Goal: Task Accomplishment & Management: Complete application form

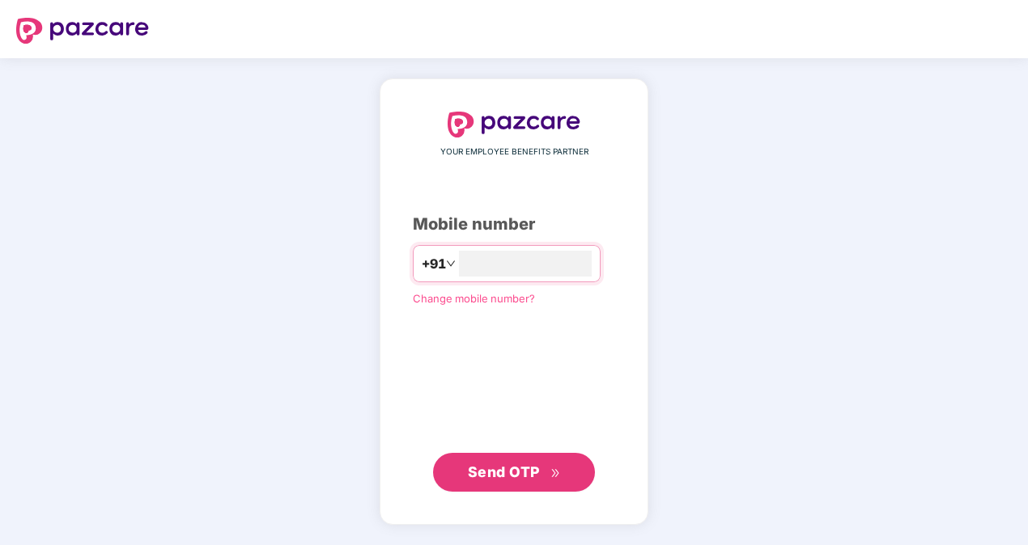
type input "**********"
click at [533, 466] on span "Send OTP" at bounding box center [504, 471] width 72 height 17
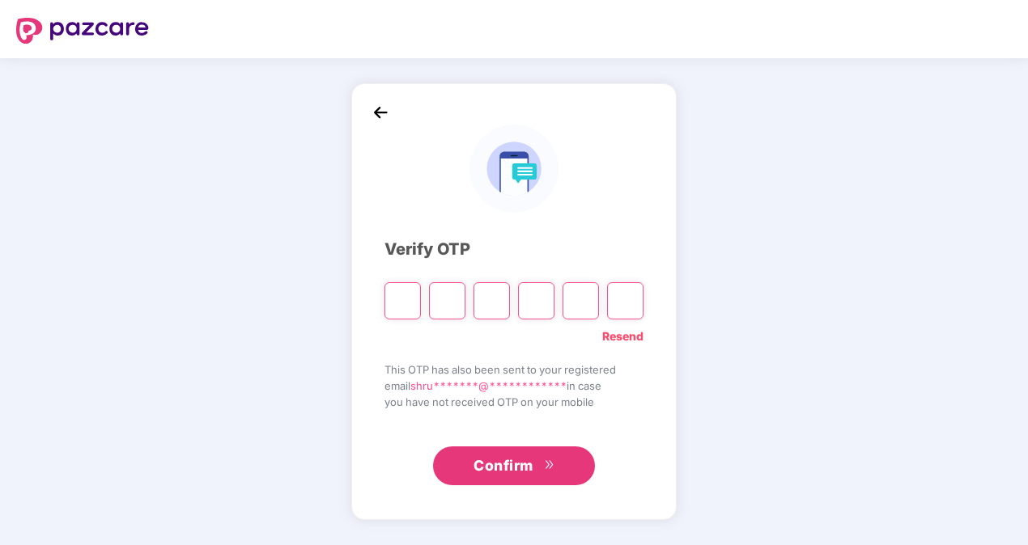
type input "*"
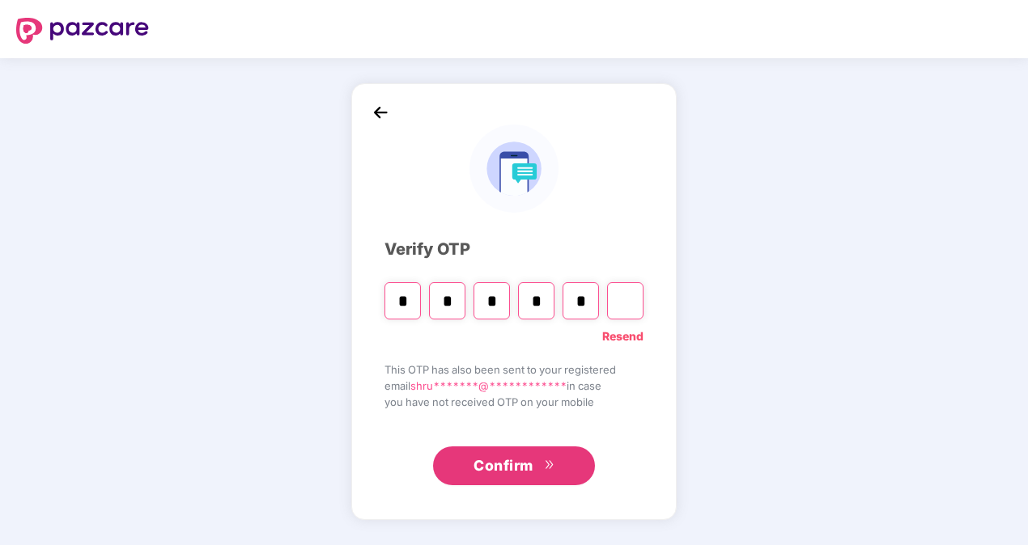
type input "*"
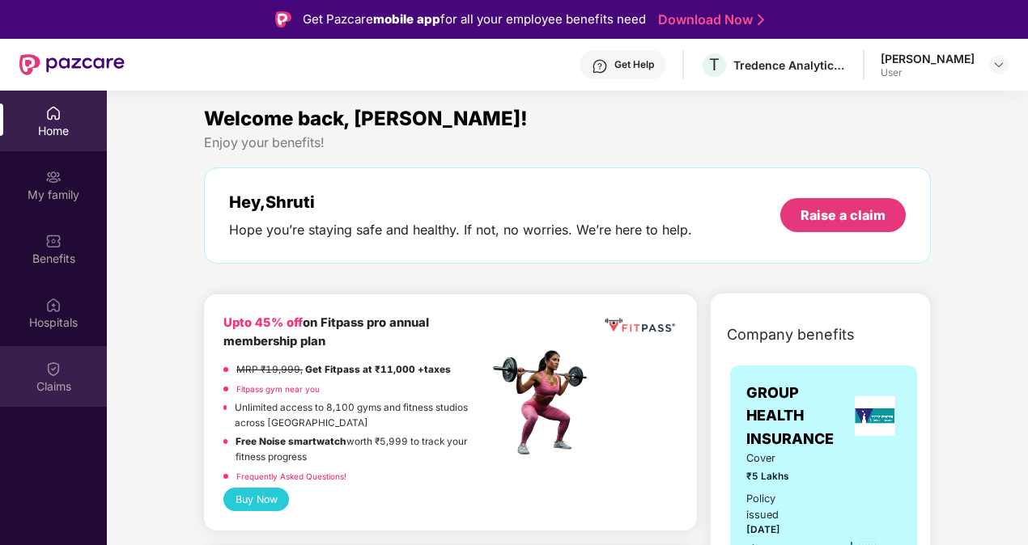
click at [48, 372] on img at bounding box center [53, 369] width 16 height 16
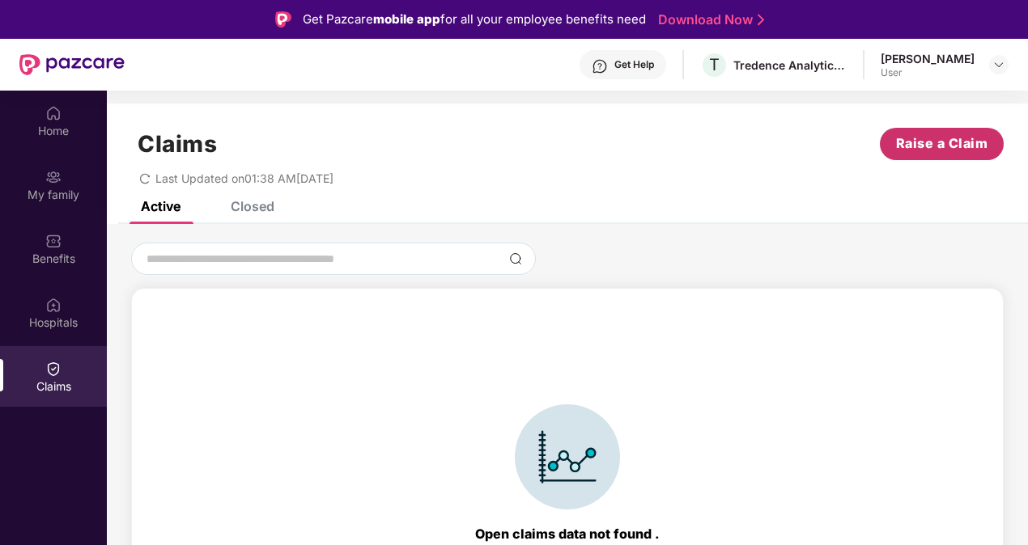
click at [912, 141] on span "Raise a Claim" at bounding box center [942, 144] width 92 height 20
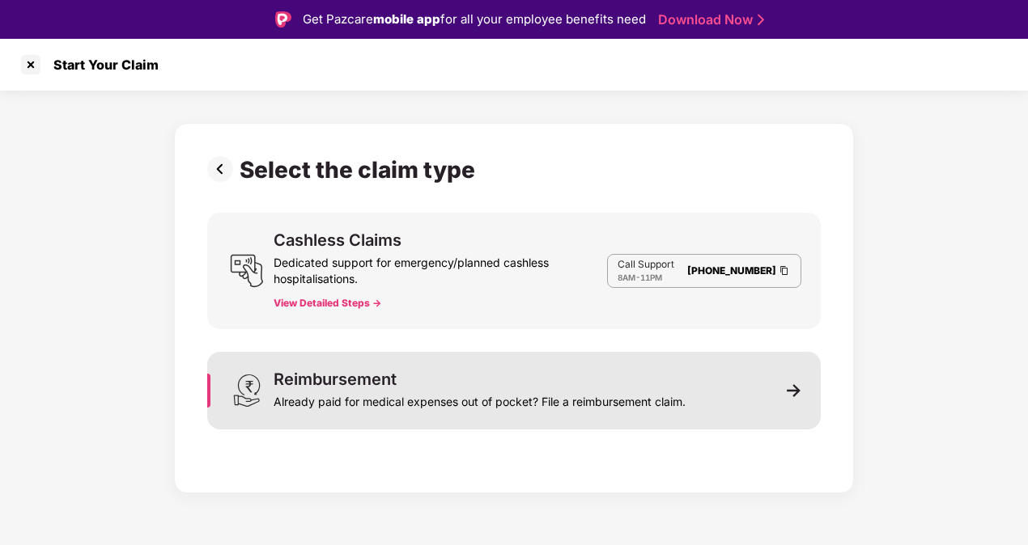
click at [386, 408] on div "Already paid for medical expenses out of pocket? File a reimbursement claim." at bounding box center [480, 399] width 412 height 23
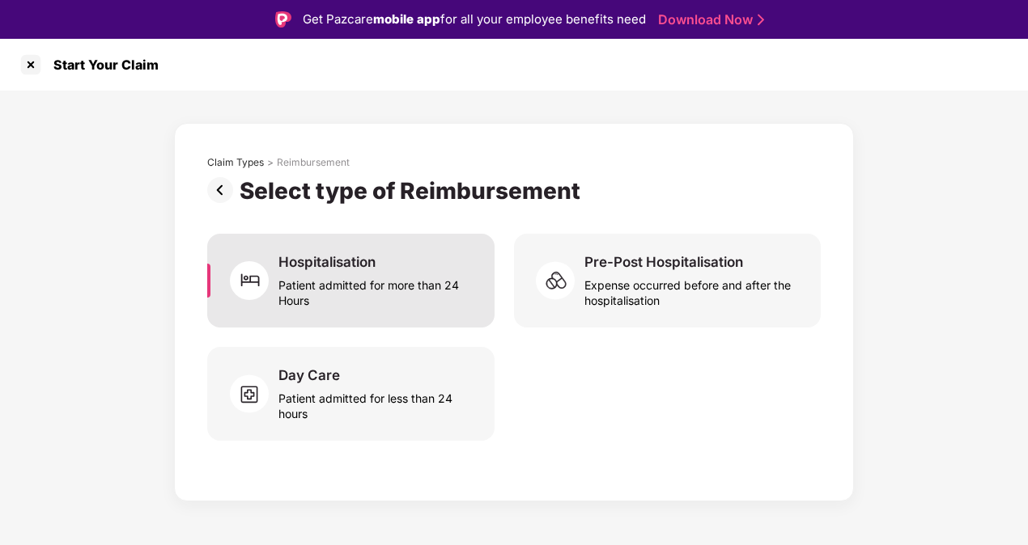
click at [317, 268] on div "Hospitalisation" at bounding box center [326, 262] width 97 height 18
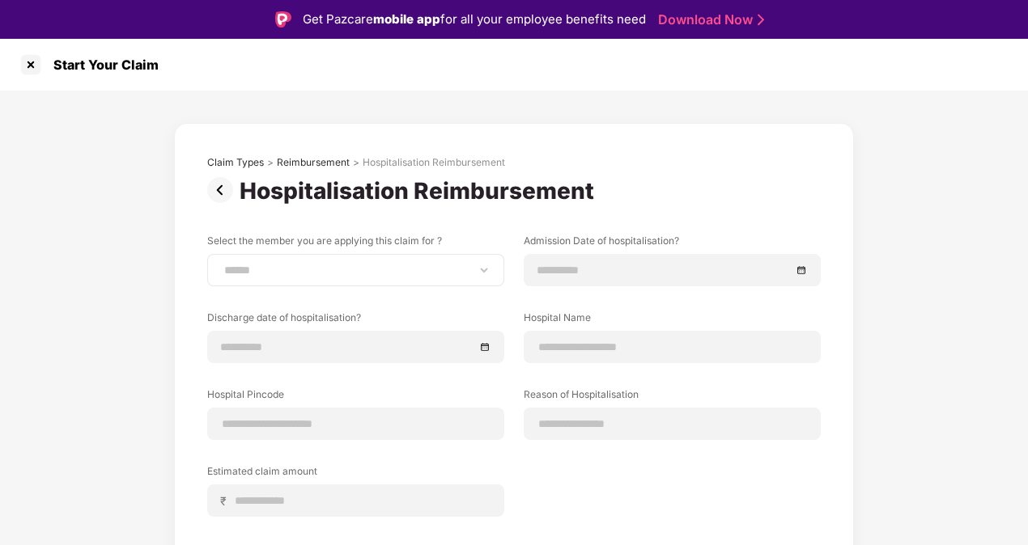
click at [327, 278] on div "**********" at bounding box center [355, 270] width 297 height 32
click at [329, 278] on div "**********" at bounding box center [355, 270] width 297 height 32
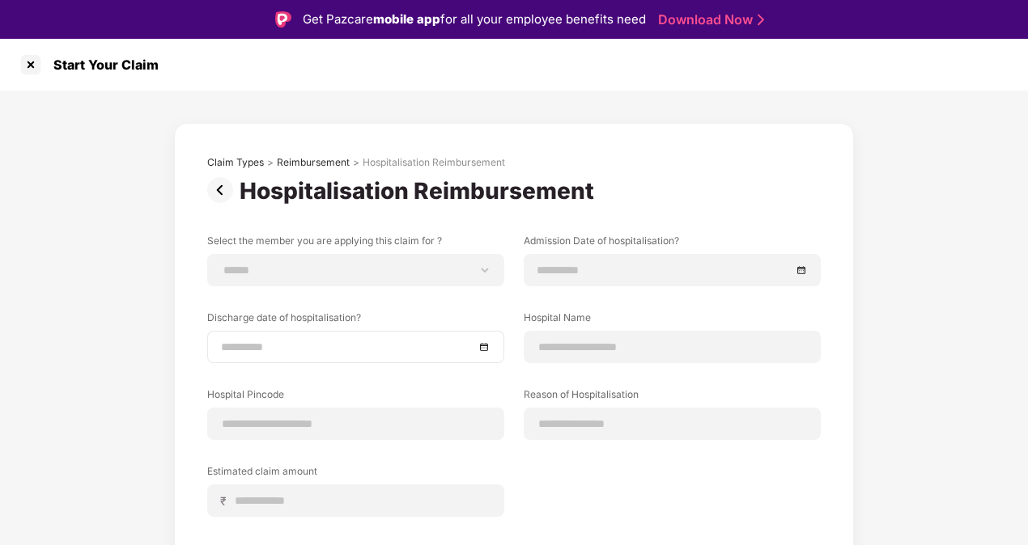
click at [306, 345] on input at bounding box center [347, 347] width 253 height 18
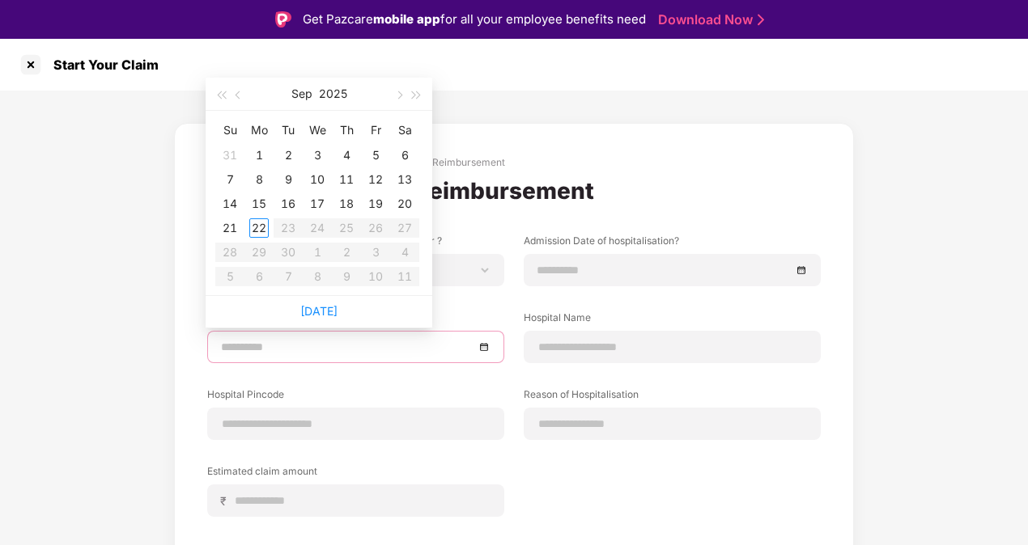
click at [176, 317] on div "**********" at bounding box center [514, 411] width 680 height 576
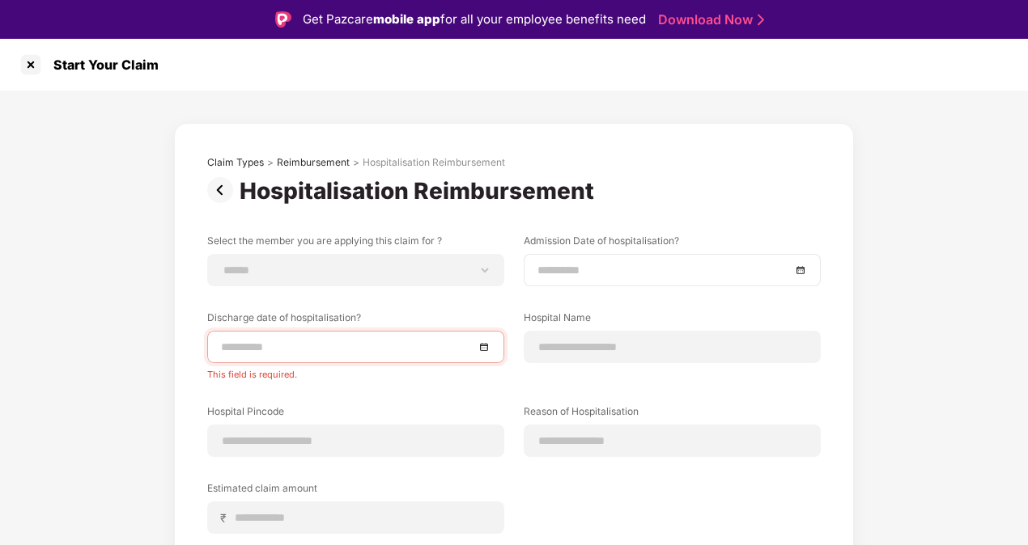
click at [612, 269] on input at bounding box center [663, 270] width 253 height 18
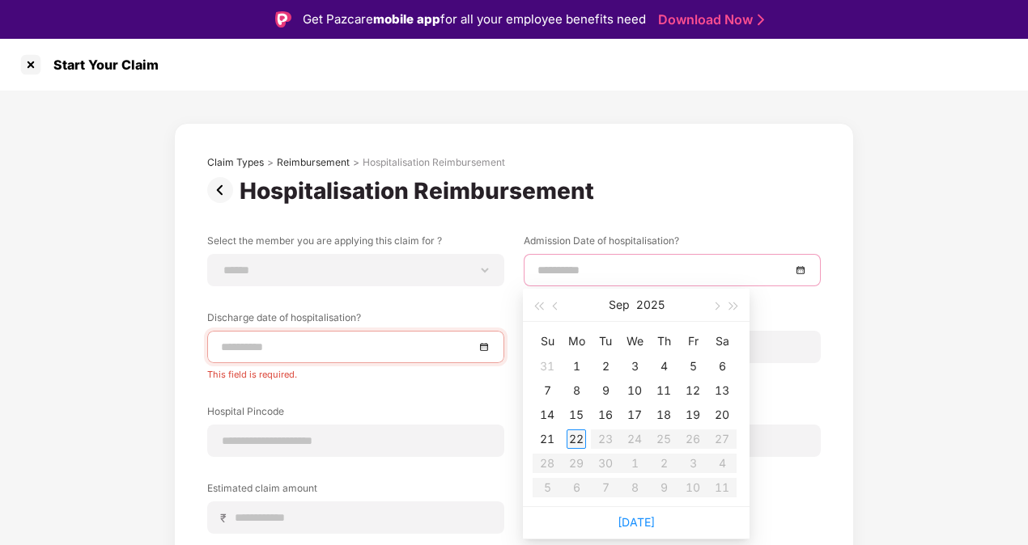
type input "**********"
click at [664, 391] on div "11" at bounding box center [663, 390] width 19 height 19
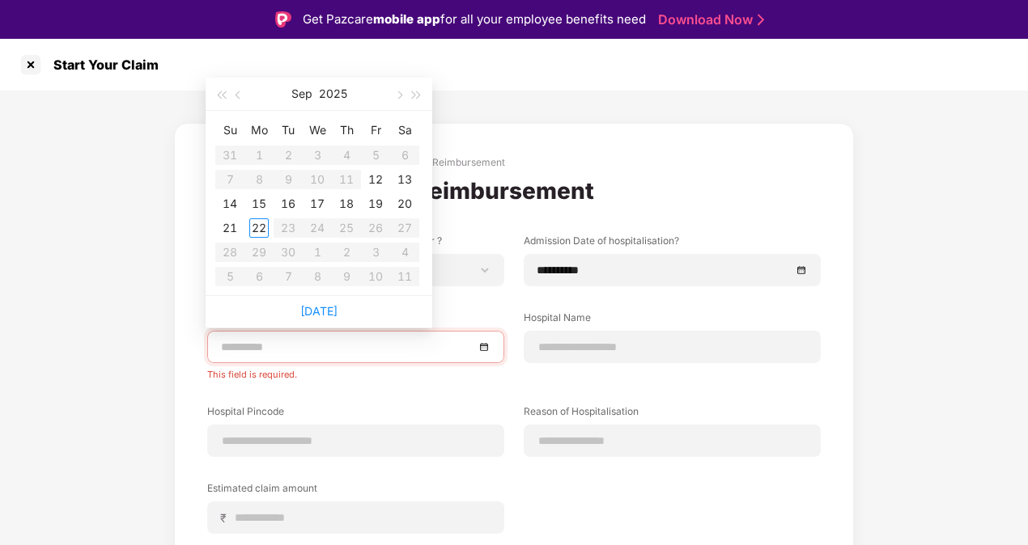
click at [388, 342] on input at bounding box center [347, 347] width 253 height 18
type input "**********"
click at [260, 206] on div "15" at bounding box center [258, 203] width 19 height 19
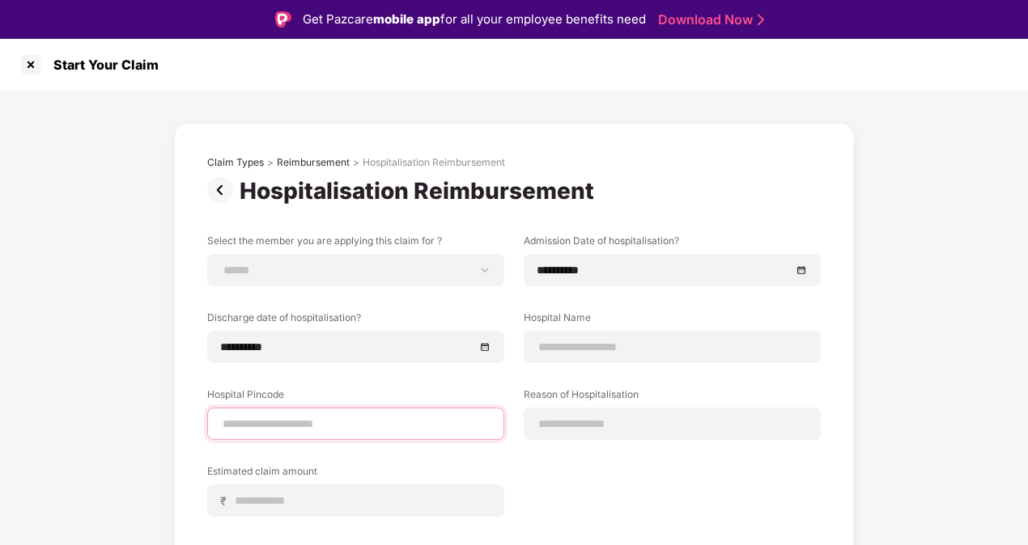
click at [356, 426] on input at bounding box center [355, 424] width 269 height 17
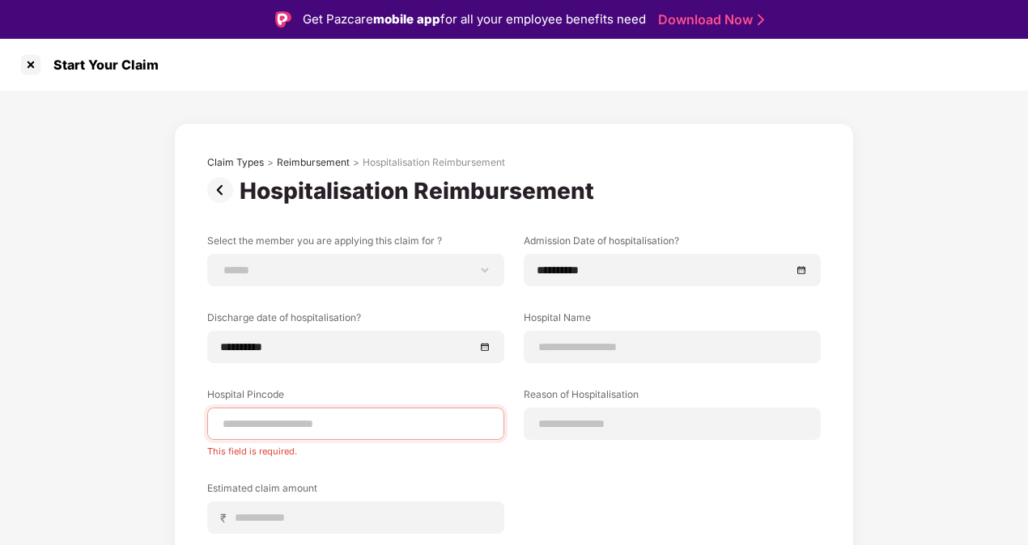
click at [170, 395] on div "**********" at bounding box center [514, 404] width 1028 height 626
click at [257, 421] on input at bounding box center [355, 424] width 269 height 17
type input "******"
type input "*****"
type input "**********"
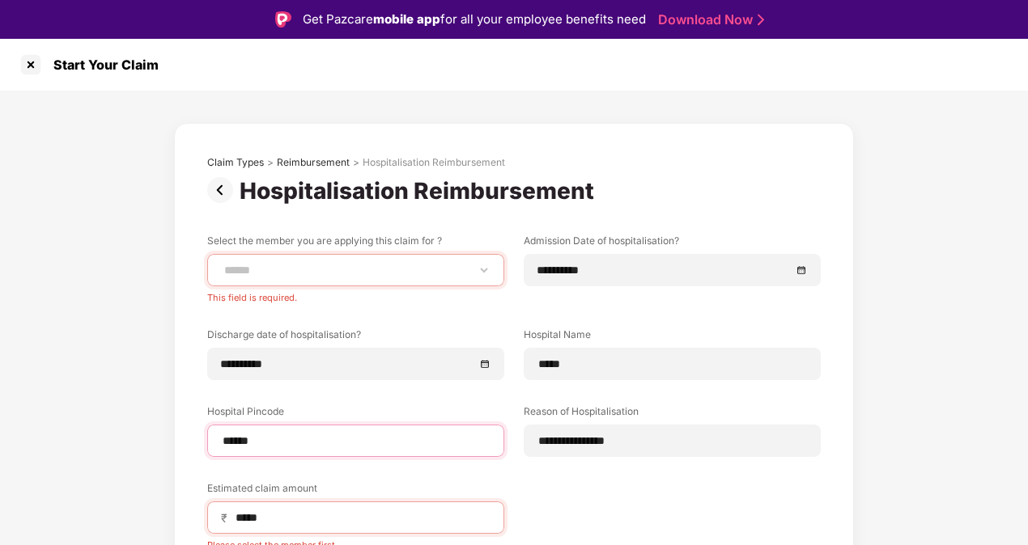
scroll to position [148, 0]
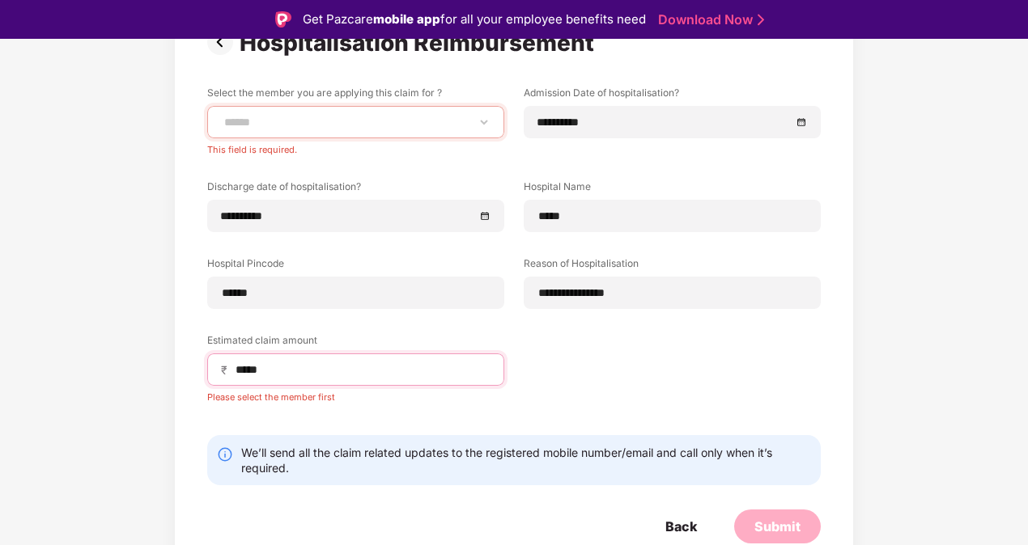
click at [280, 363] on input "*****" at bounding box center [362, 370] width 257 height 17
type input "*"
type input "**"
select select "*******"
select select "**********"
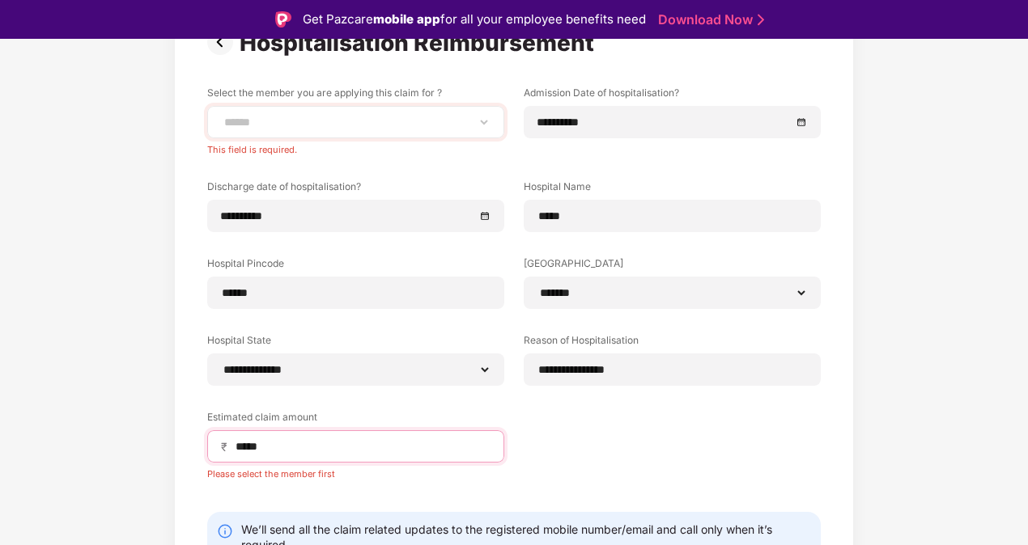
type input "*****"
click at [327, 127] on select "**********" at bounding box center [355, 122] width 269 height 13
select select "**********"
click at [221, 116] on select "**********" at bounding box center [355, 122] width 269 height 13
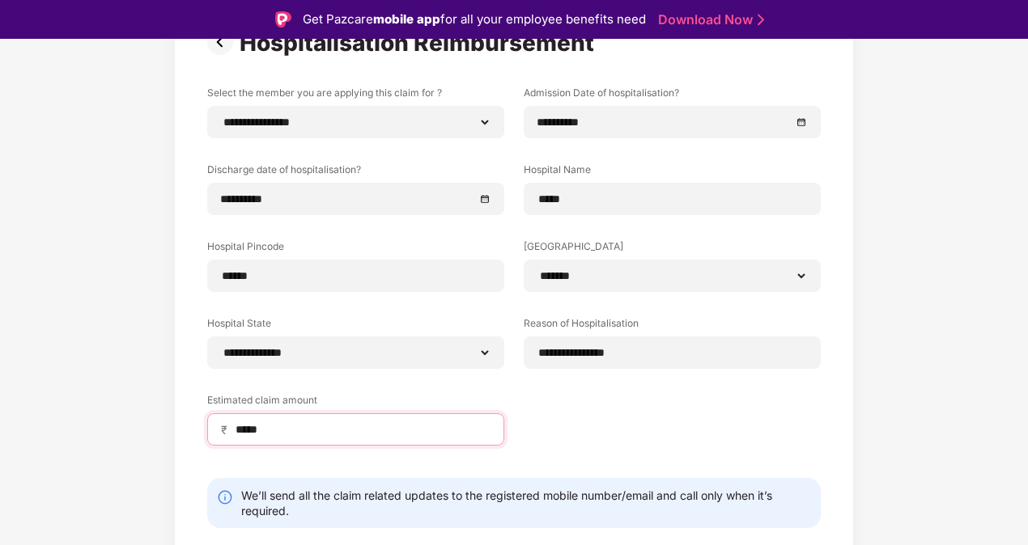
click at [324, 431] on input "*****" at bounding box center [362, 430] width 257 height 17
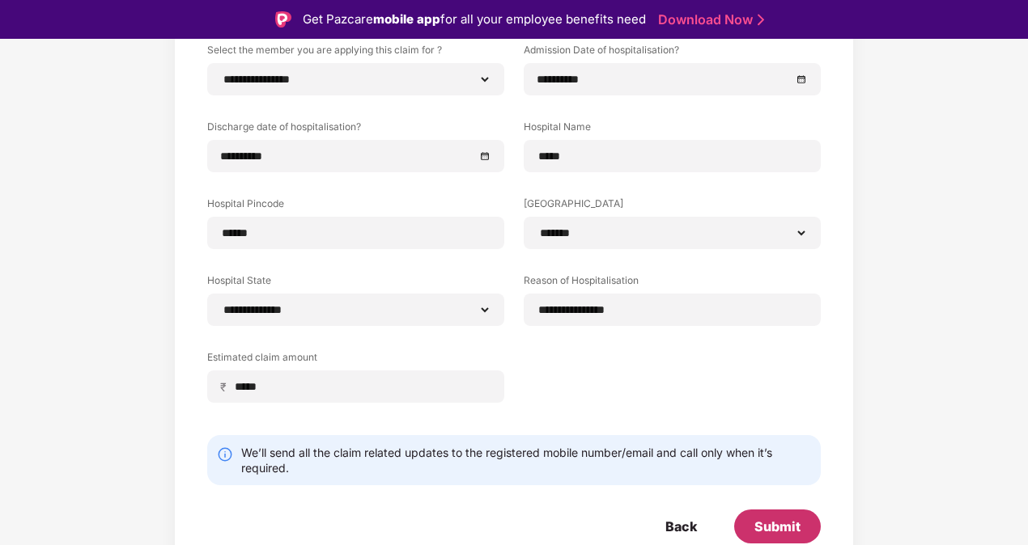
click at [770, 528] on div "Submit" at bounding box center [777, 527] width 46 height 18
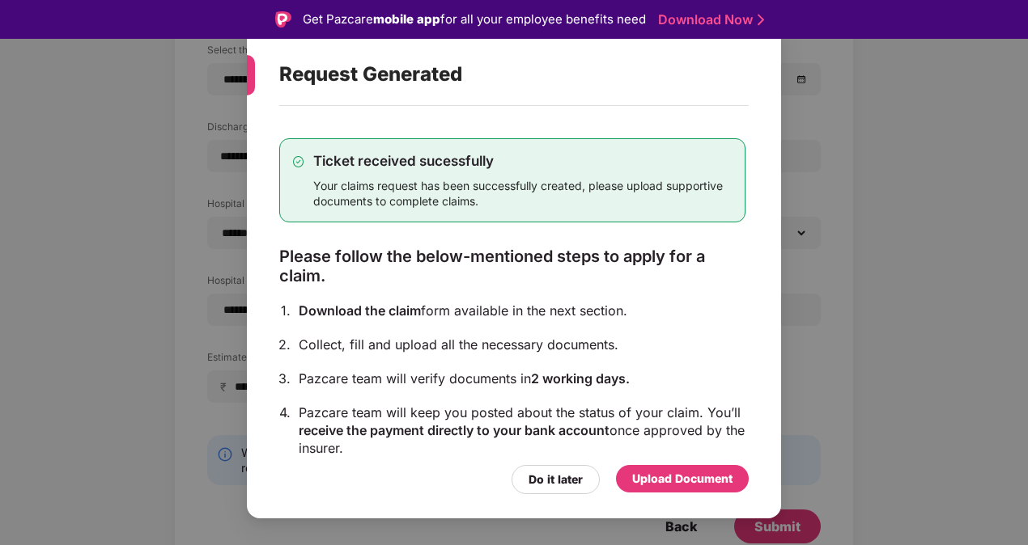
click at [667, 474] on div "Upload Document" at bounding box center [682, 479] width 100 height 18
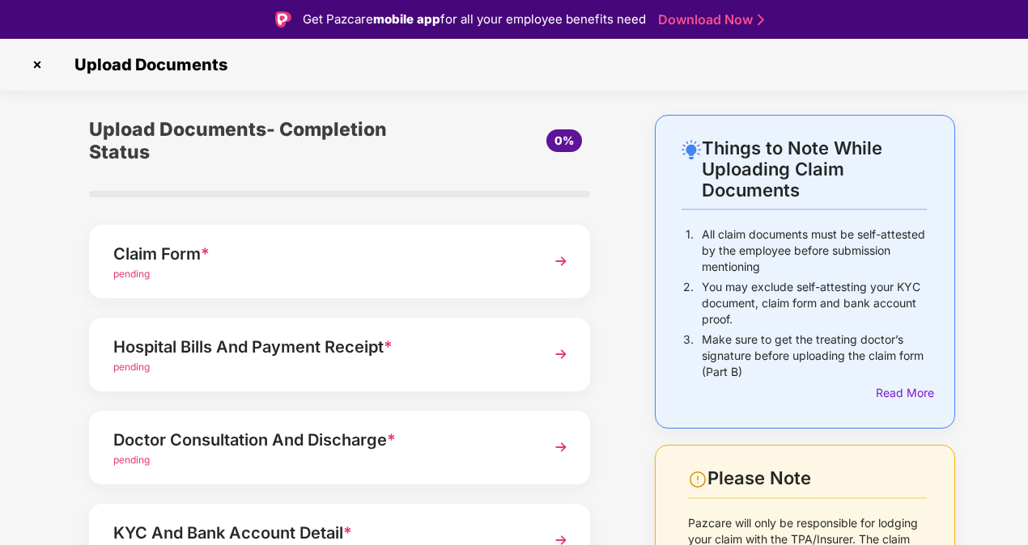
click at [139, 278] on span "pending" at bounding box center [131, 274] width 36 height 12
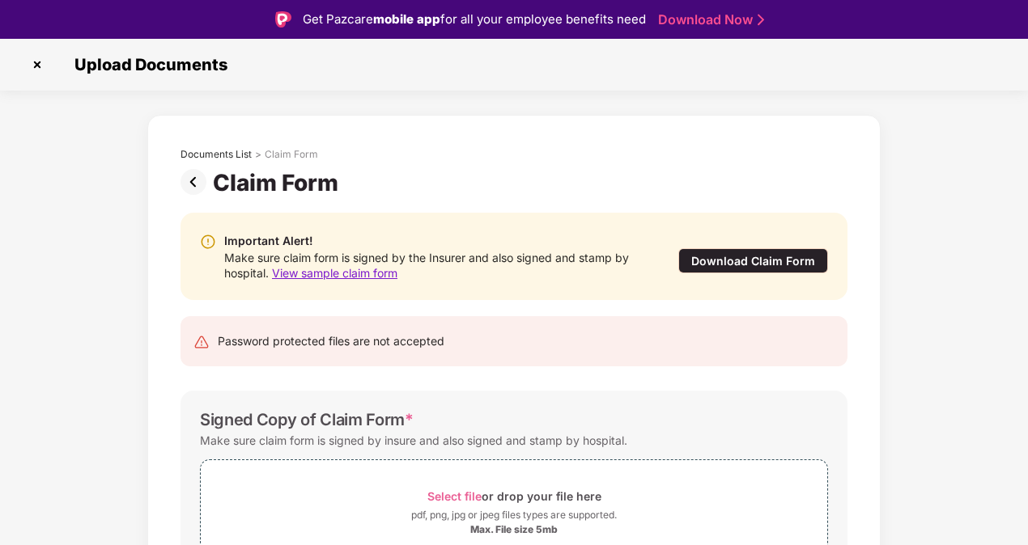
scroll to position [94, 0]
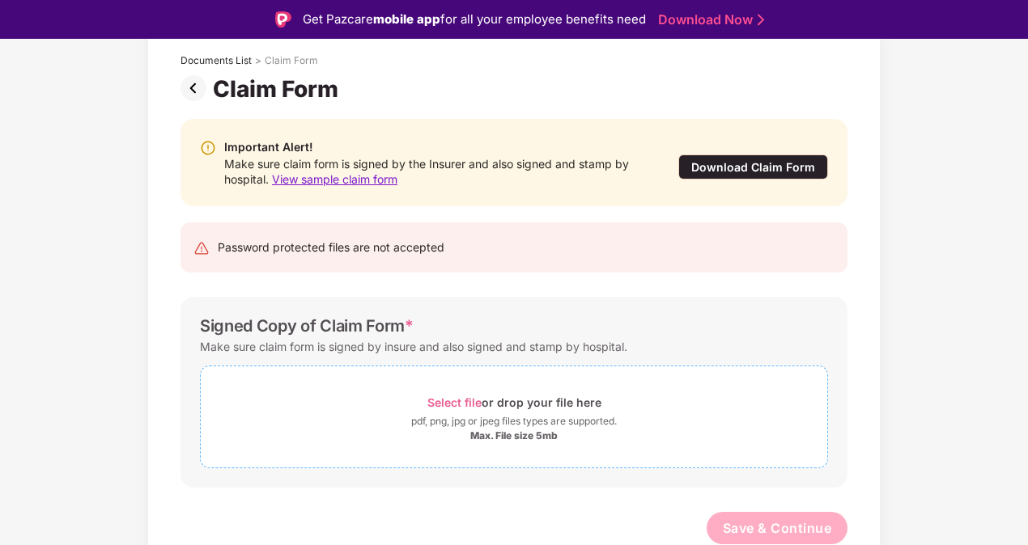
click at [450, 400] on span "Select file" at bounding box center [454, 403] width 54 height 14
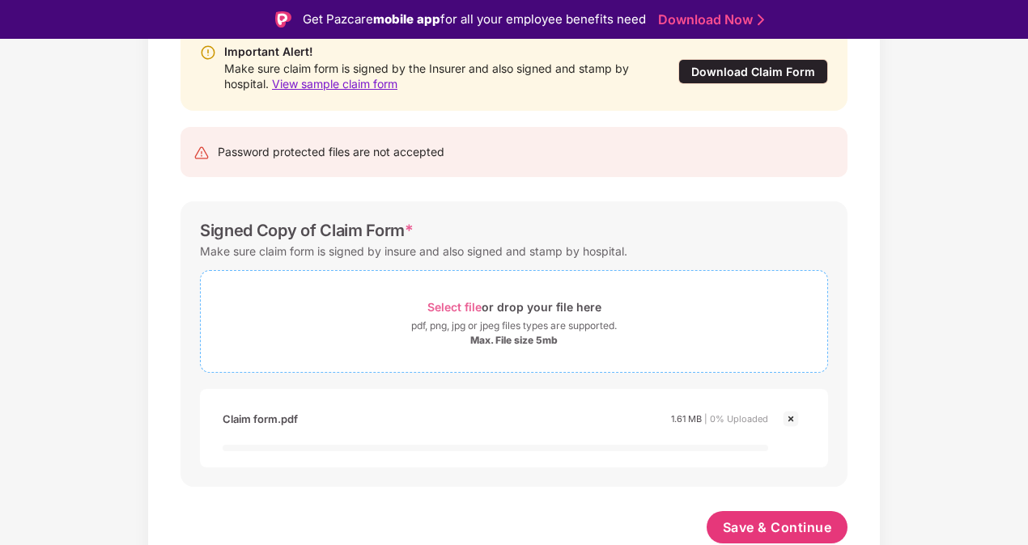
scroll to position [39, 0]
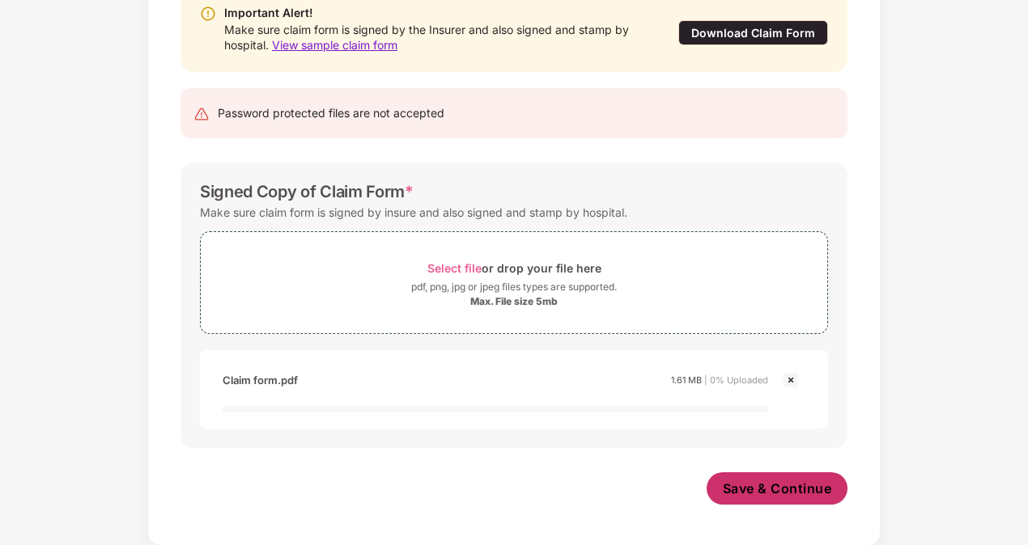
click at [738, 487] on span "Save & Continue" at bounding box center [777, 489] width 109 height 18
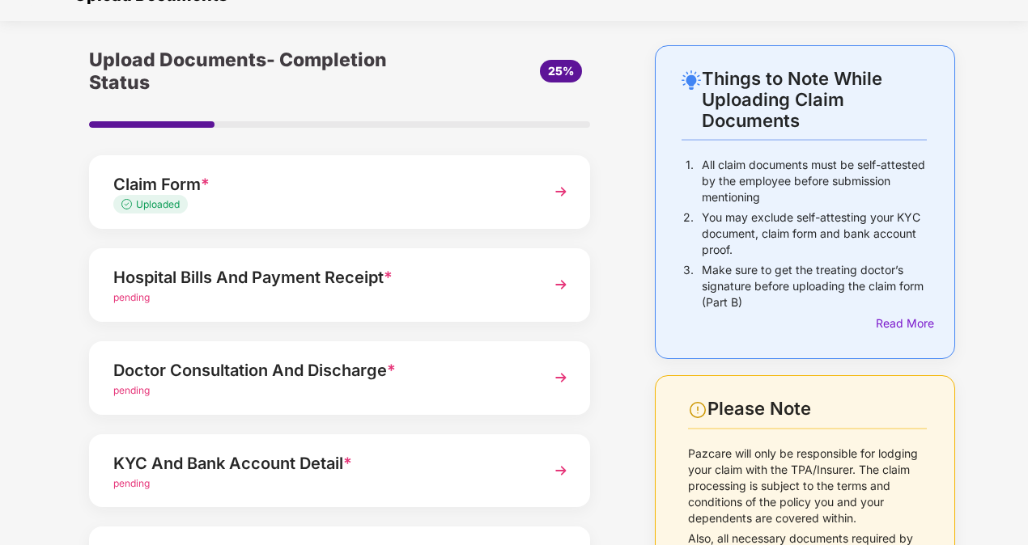
scroll to position [112, 0]
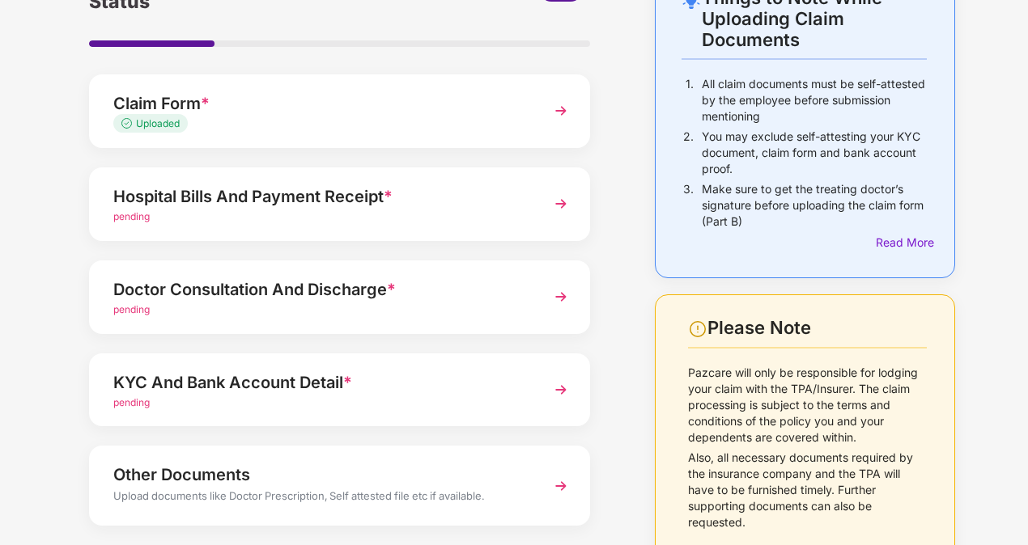
click at [141, 214] on span "pending" at bounding box center [131, 216] width 36 height 12
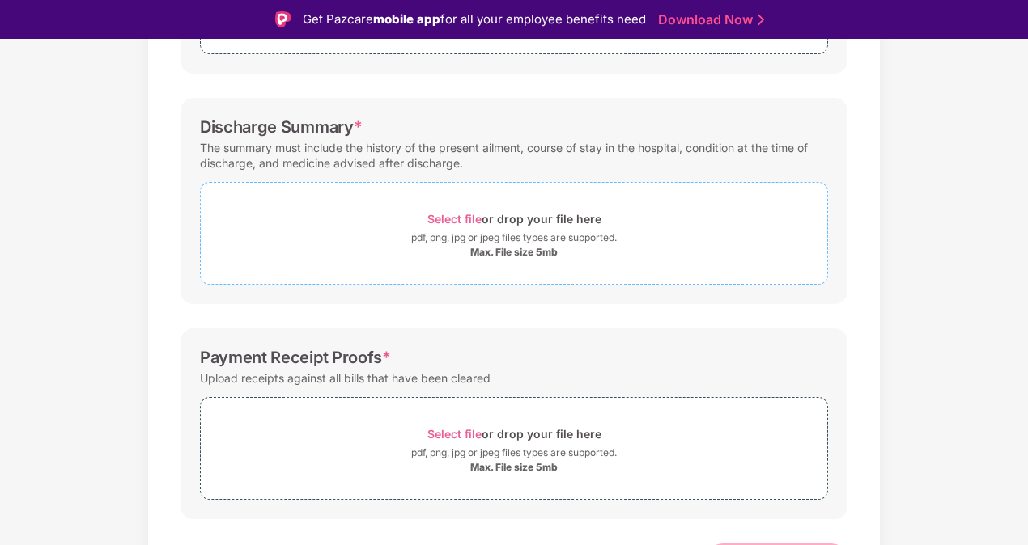
scroll to position [435, 0]
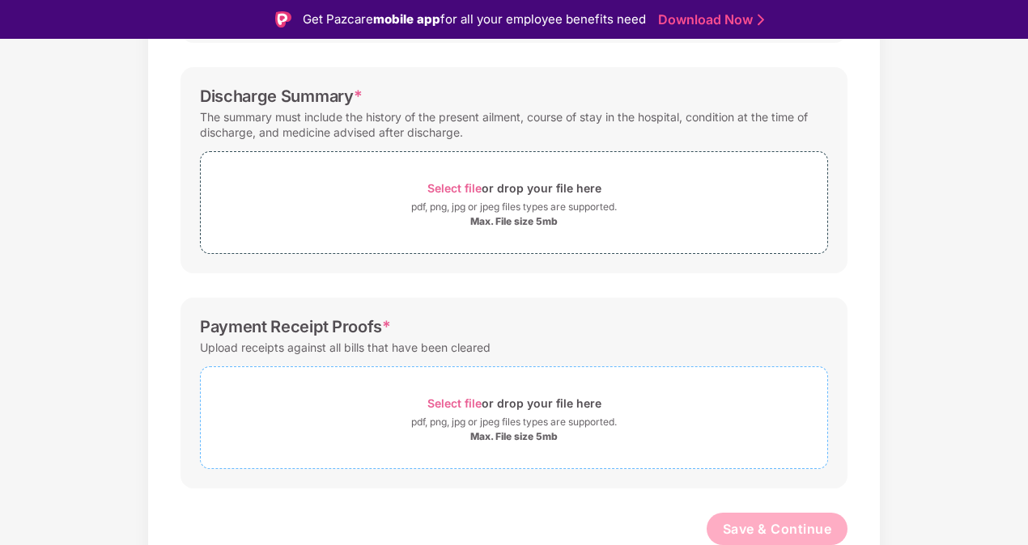
click at [456, 405] on span "Select file" at bounding box center [454, 404] width 54 height 14
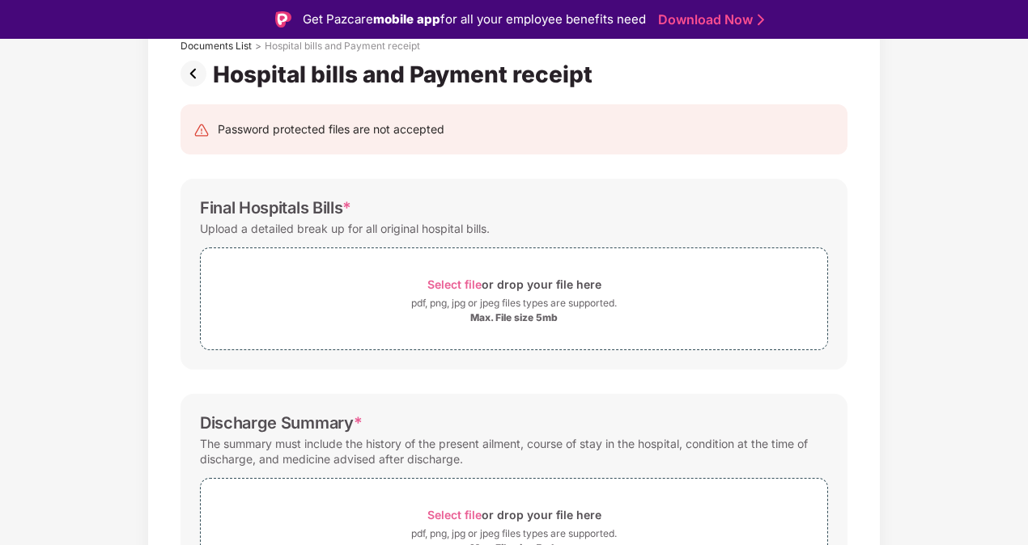
scroll to position [188, 0]
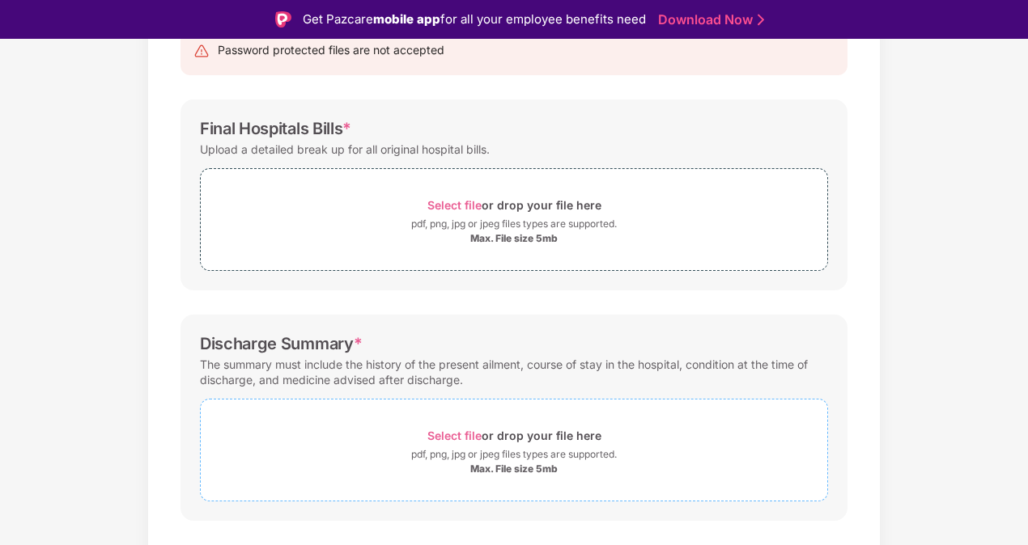
click at [455, 435] on span "Select file" at bounding box center [454, 436] width 54 height 14
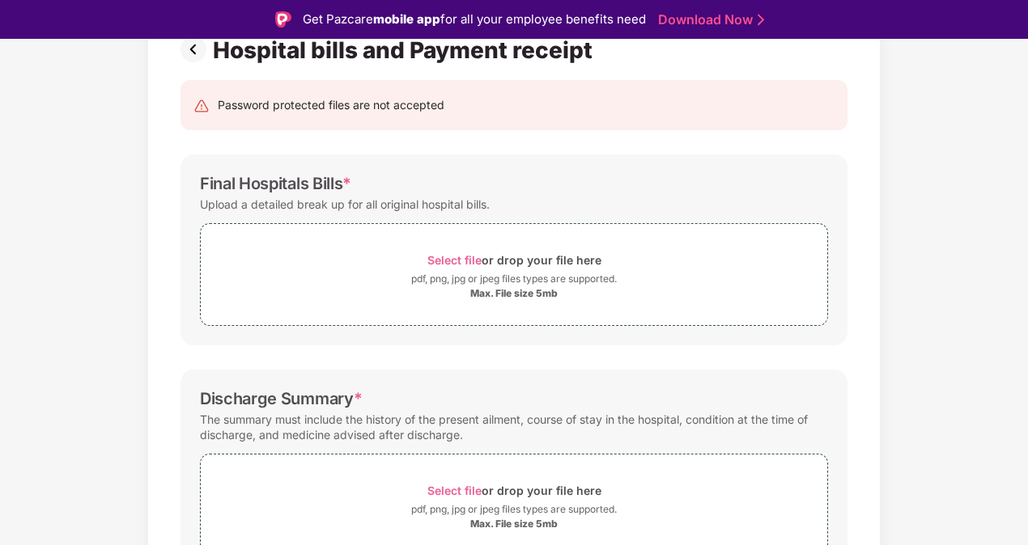
scroll to position [107, 0]
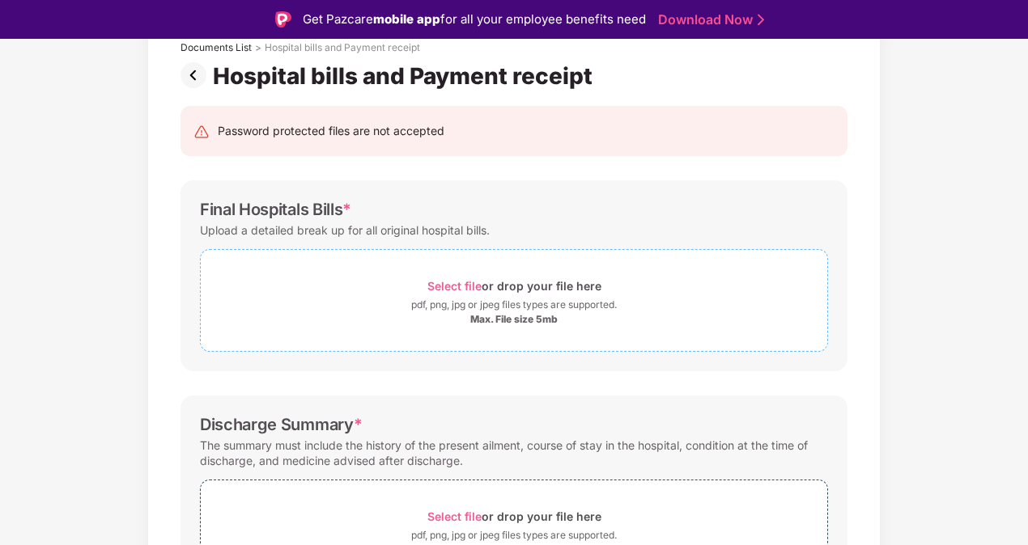
click at [456, 283] on span "Select file" at bounding box center [454, 286] width 54 height 14
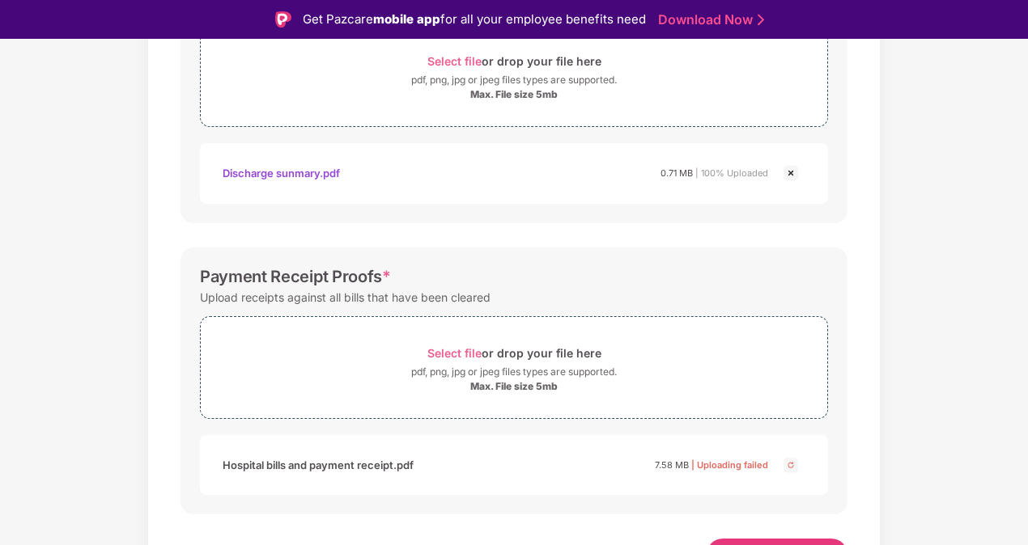
scroll to position [665, 0]
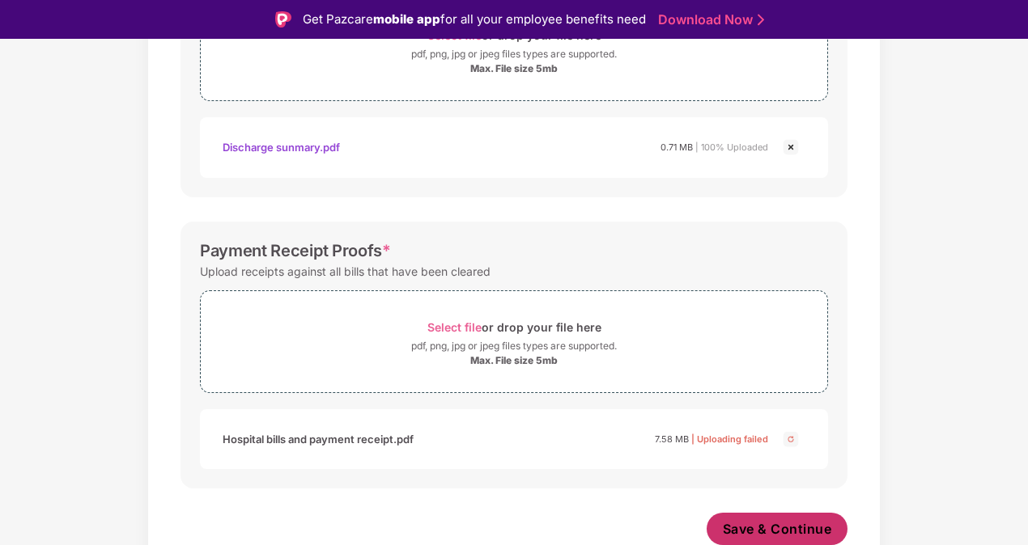
click at [740, 529] on span "Save & Continue" at bounding box center [777, 529] width 109 height 18
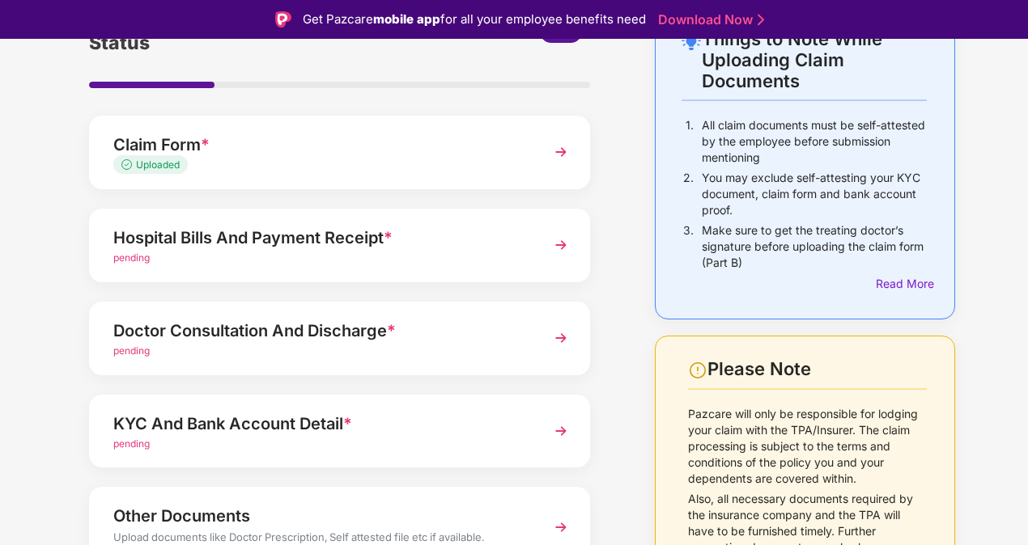
scroll to position [31, 0]
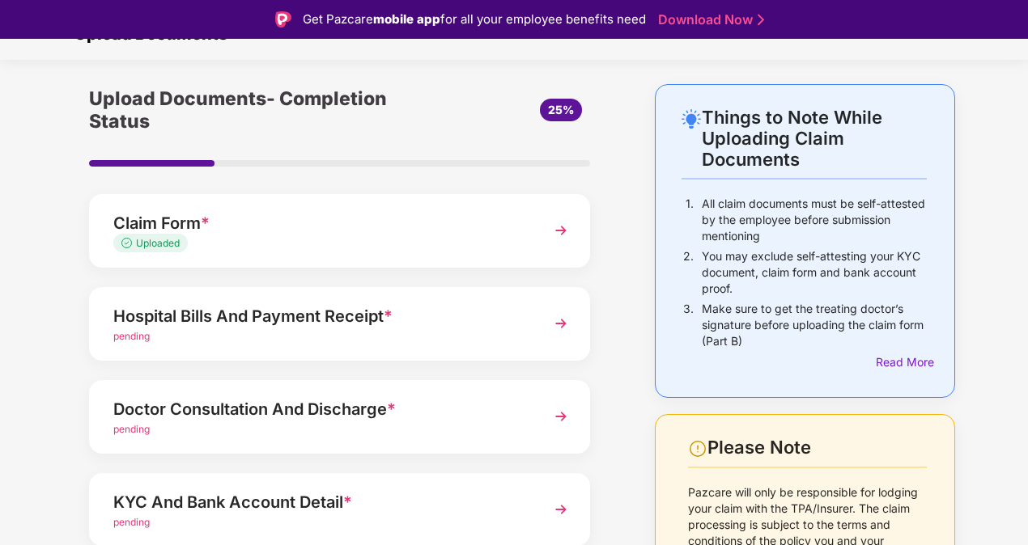
click at [133, 338] on span "pending" at bounding box center [131, 336] width 36 height 12
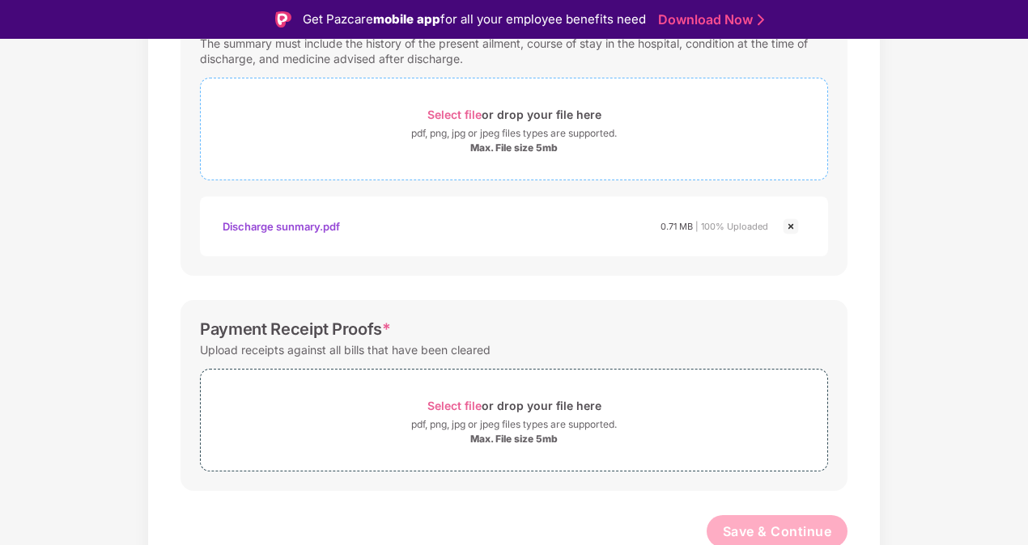
scroll to position [588, 0]
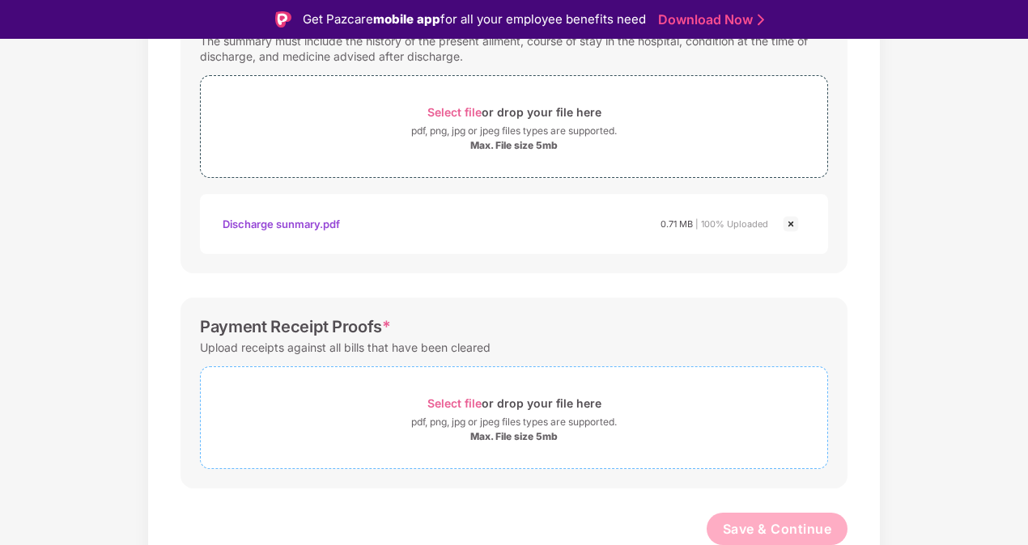
click at [452, 401] on span "Select file" at bounding box center [454, 404] width 54 height 14
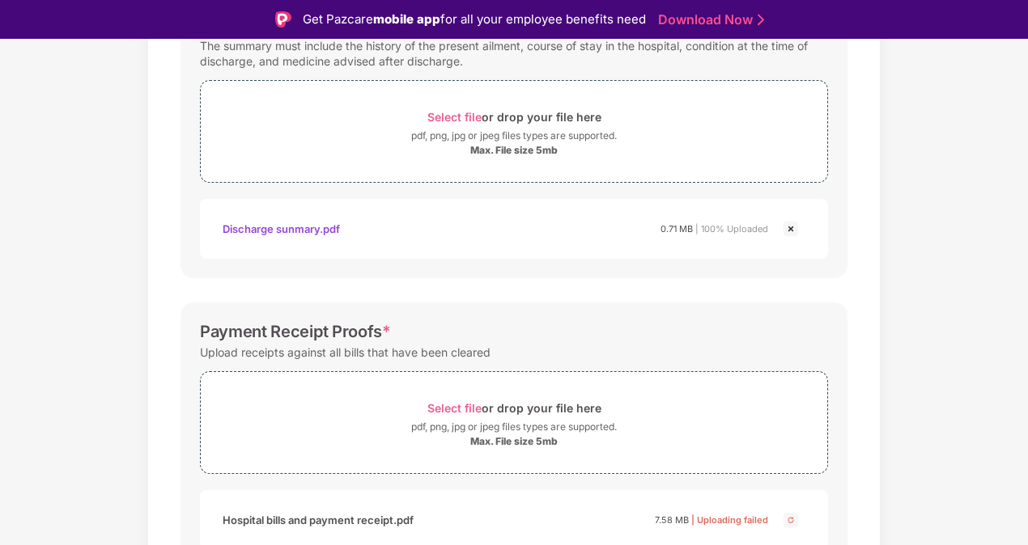
scroll to position [340, 0]
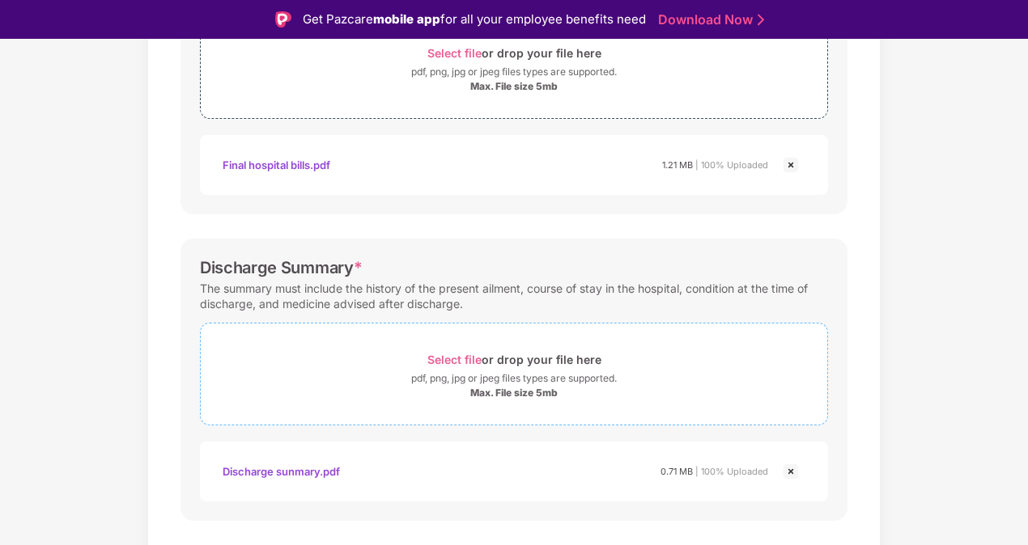
click at [448, 358] on span "Select file" at bounding box center [454, 360] width 54 height 14
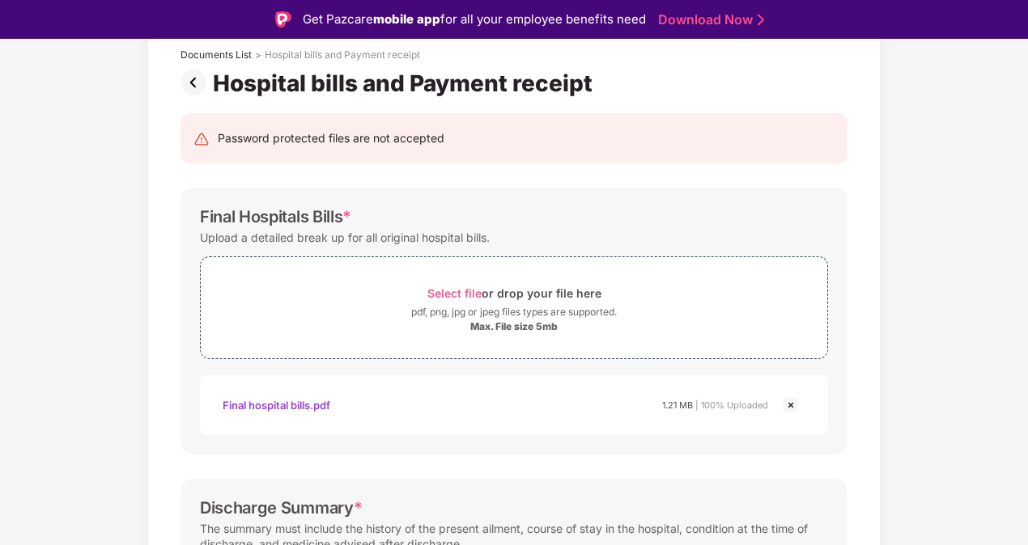
scroll to position [97, 0]
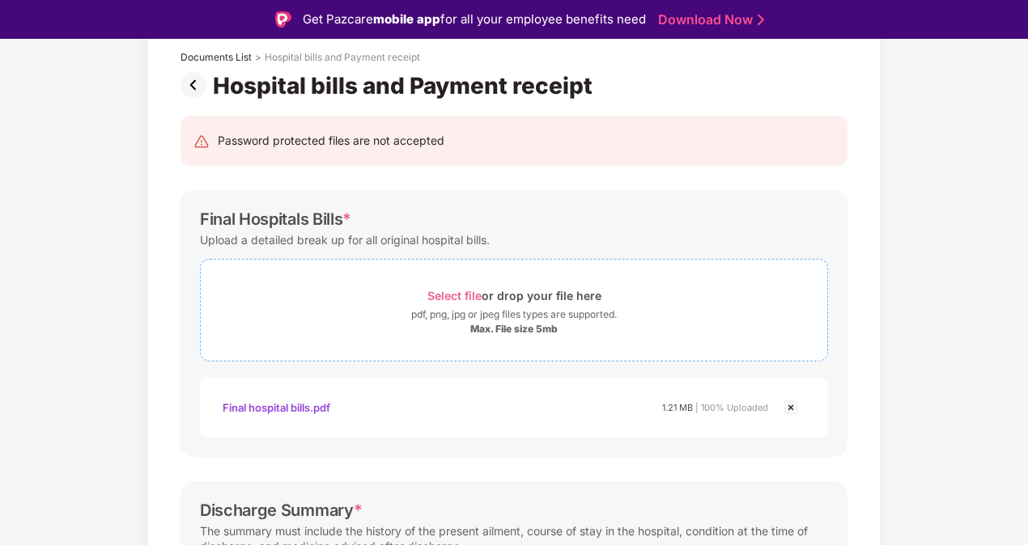
click at [443, 295] on span "Select file" at bounding box center [454, 296] width 54 height 14
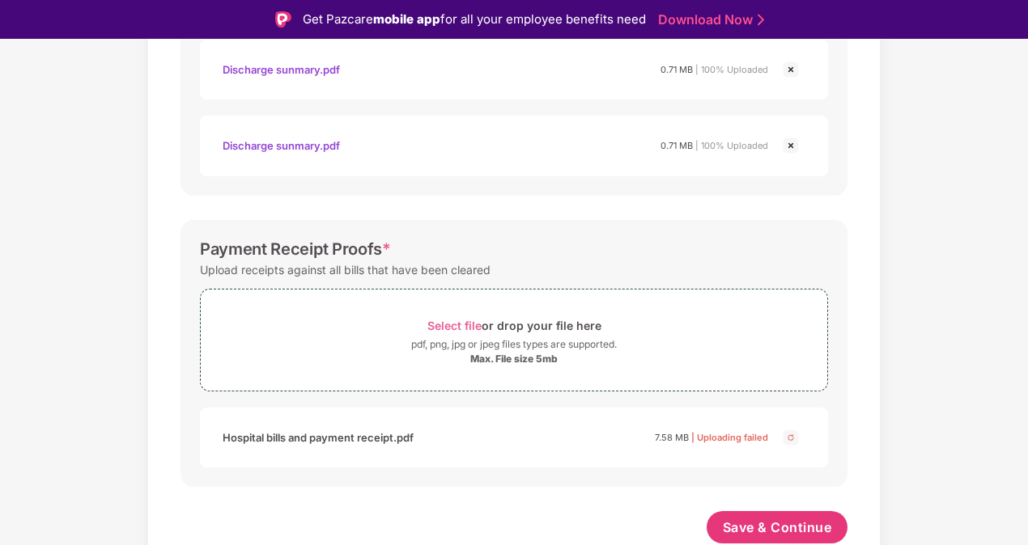
scroll to position [817, 0]
click at [790, 145] on img at bounding box center [790, 147] width 19 height 19
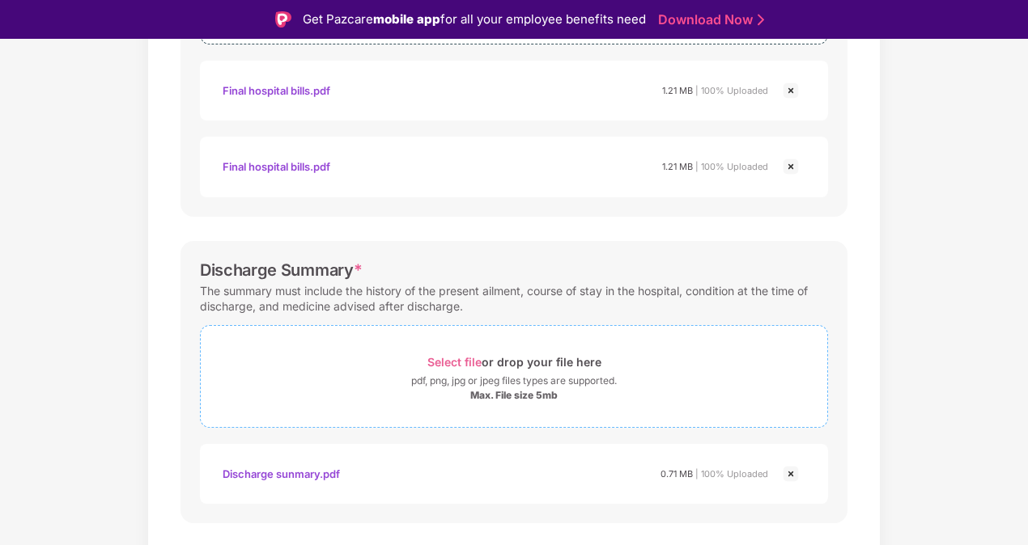
scroll to position [336, 0]
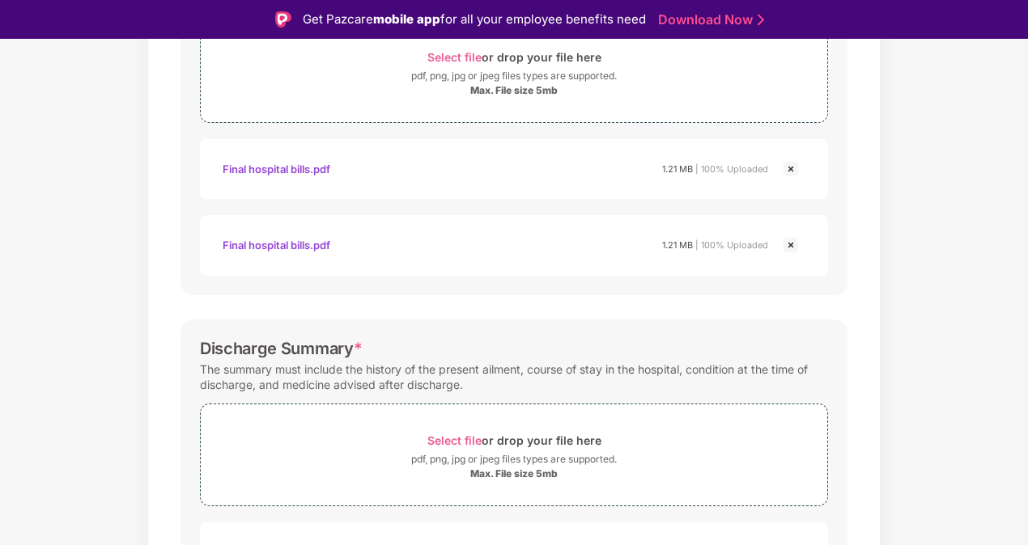
click at [789, 168] on img at bounding box center [790, 168] width 19 height 19
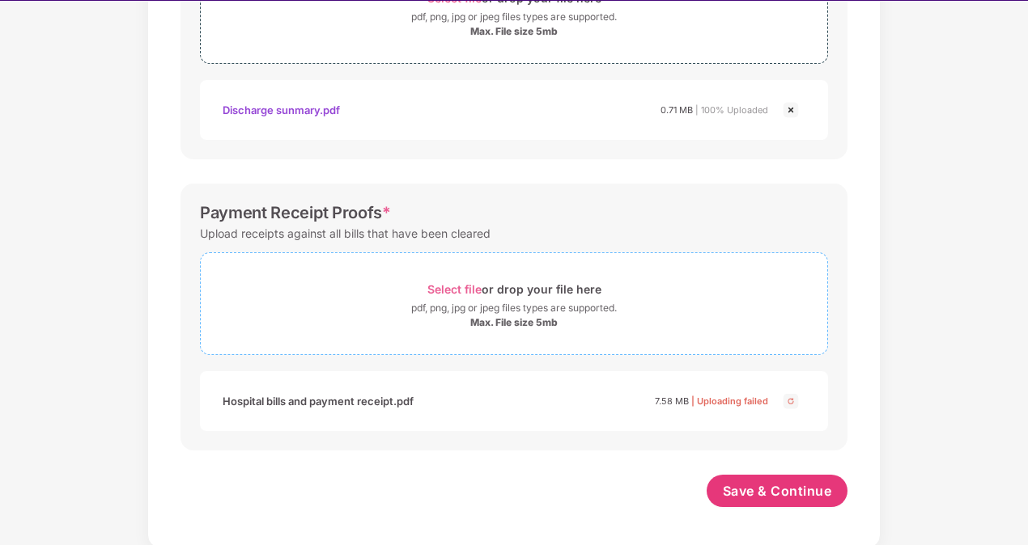
scroll to position [39, 0]
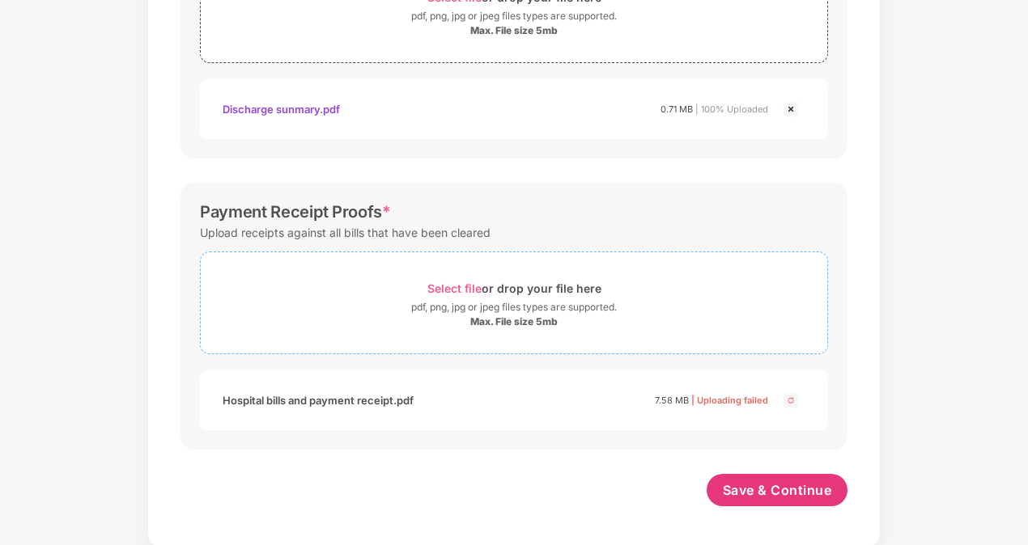
click at [450, 285] on span "Select file" at bounding box center [454, 289] width 54 height 14
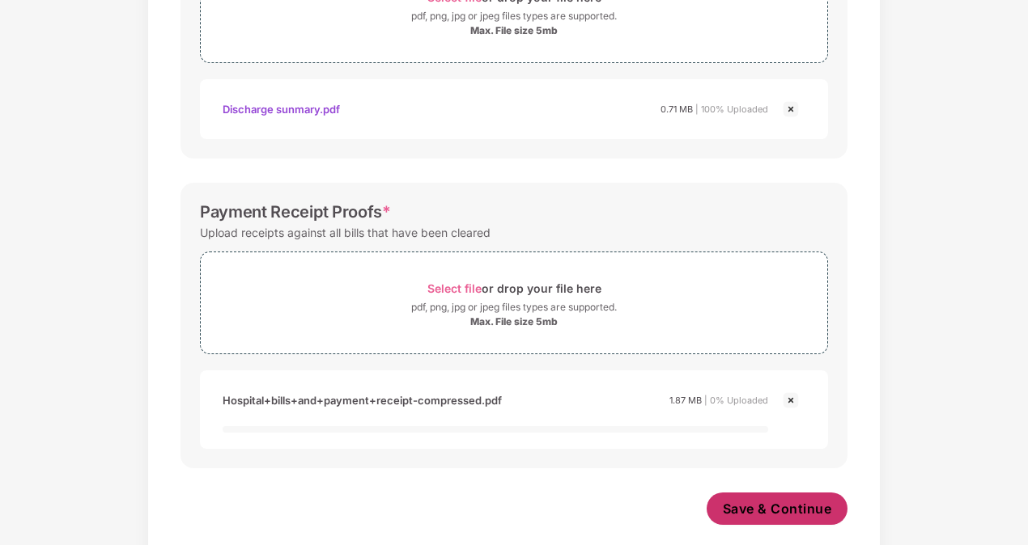
click at [732, 518] on button "Save & Continue" at bounding box center [778, 509] width 142 height 32
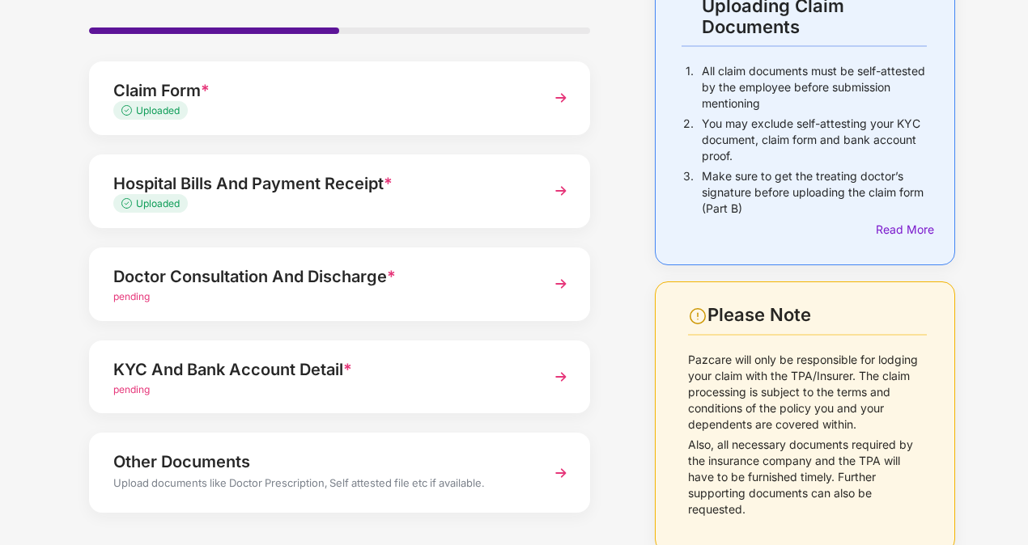
scroll to position [162, 0]
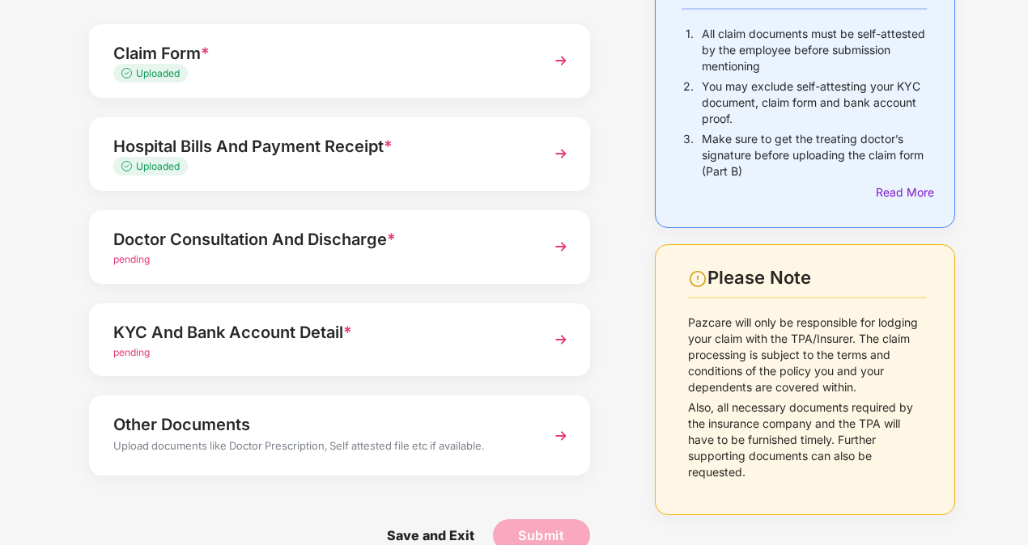
click at [194, 240] on div "Doctor Consultation And Discharge *" at bounding box center [320, 240] width 414 height 26
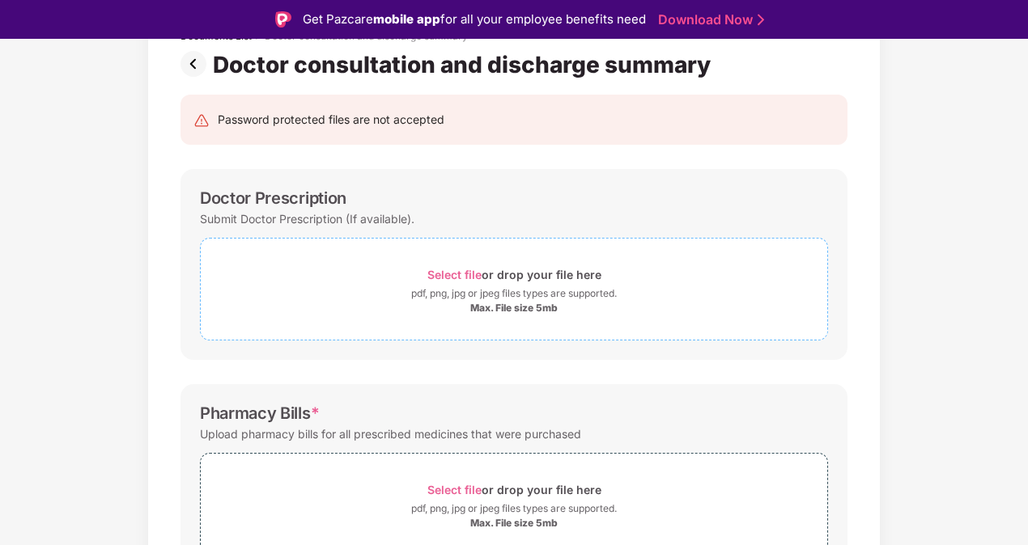
scroll to position [112, 0]
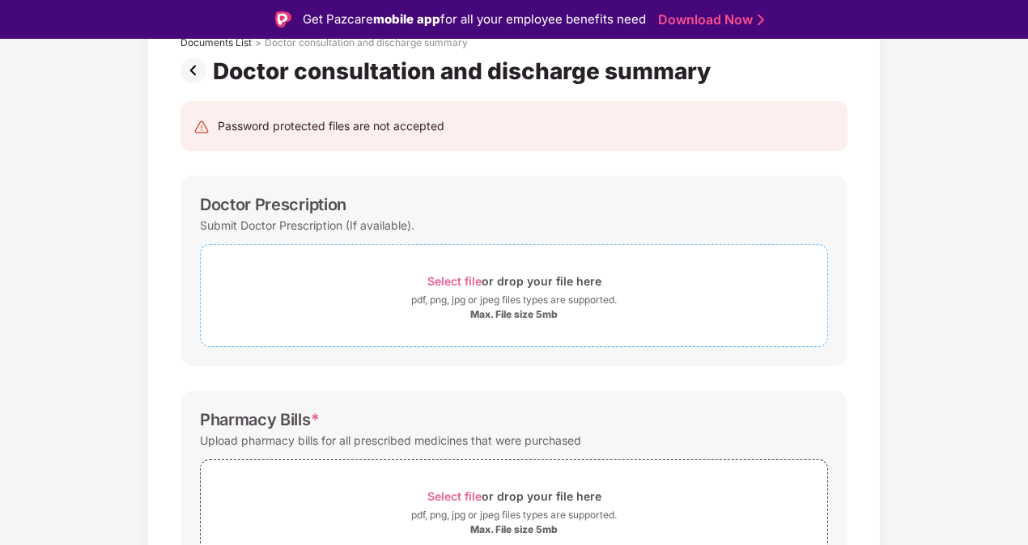
click at [445, 278] on span "Select file" at bounding box center [454, 281] width 54 height 14
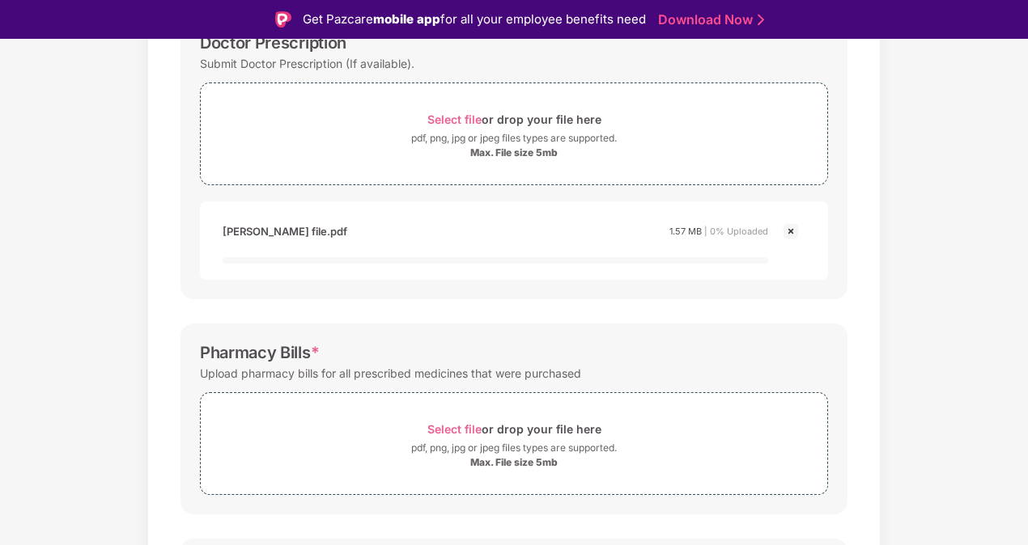
scroll to position [354, 0]
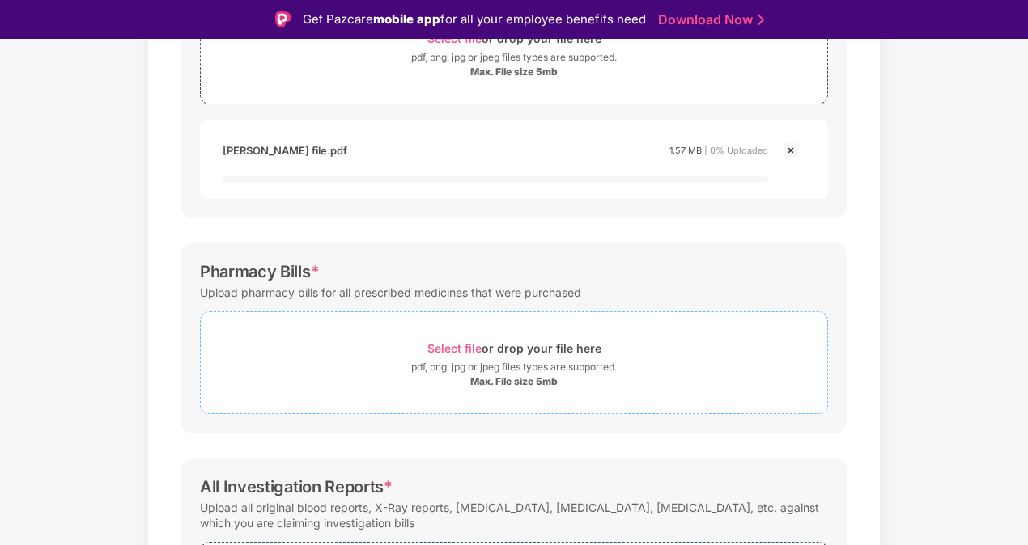
click at [462, 344] on span "Select file" at bounding box center [454, 349] width 54 height 14
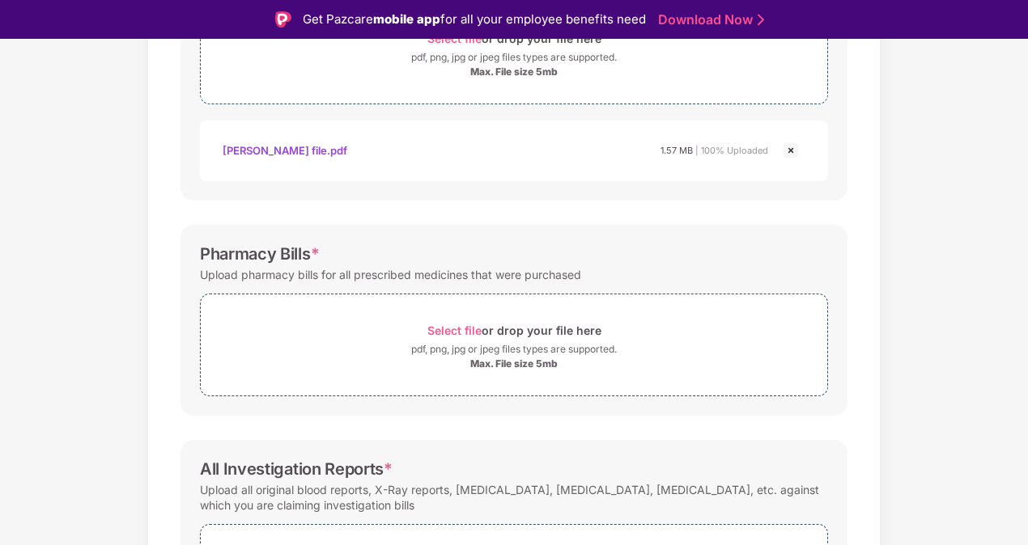
click at [944, 290] on div "Documents List > Doctor consultation and discharge summary Doctor consultation …" at bounding box center [514, 252] width 1028 height 984
click at [455, 327] on span "Select file" at bounding box center [454, 331] width 54 height 14
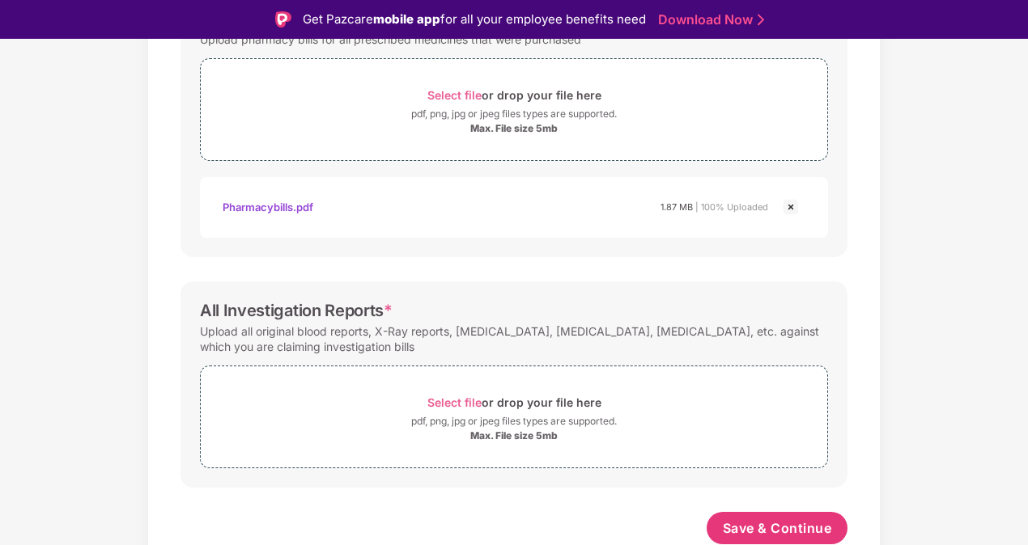
scroll to position [589, 0]
click at [460, 404] on span "Select file" at bounding box center [454, 404] width 54 height 14
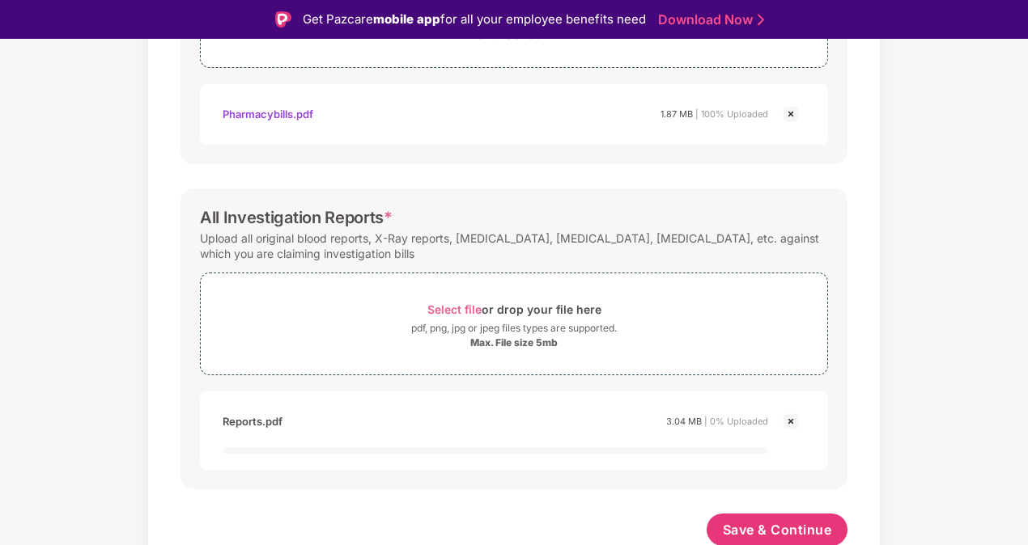
scroll to position [684, 0]
click at [727, 526] on span "Save & Continue" at bounding box center [777, 529] width 109 height 18
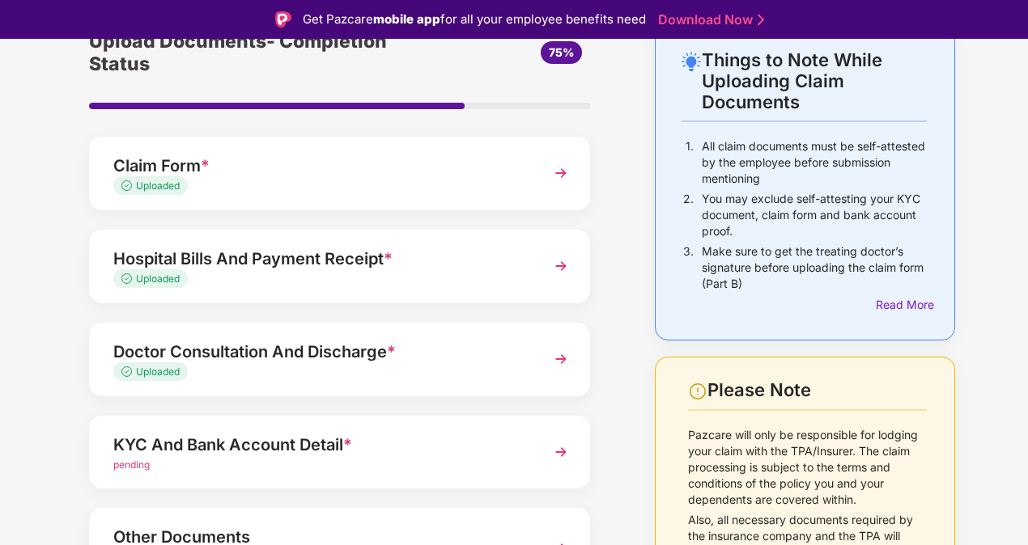
scroll to position [162, 0]
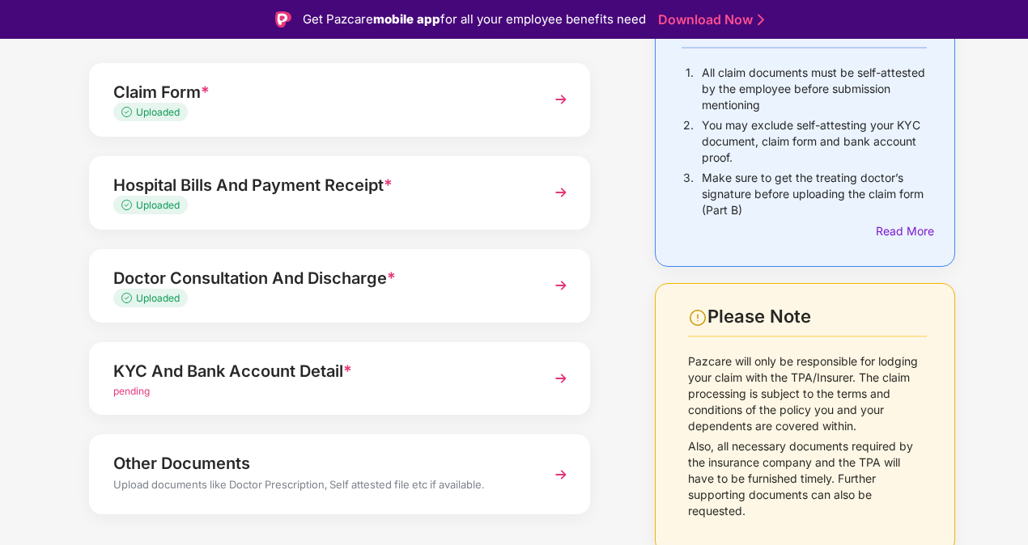
click at [555, 285] on img at bounding box center [560, 285] width 29 height 29
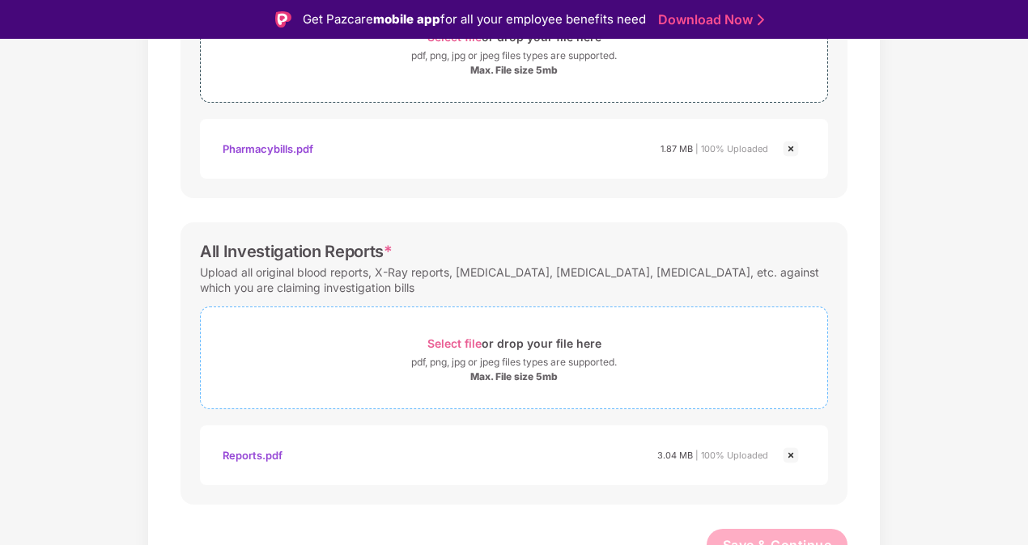
scroll to position [664, 0]
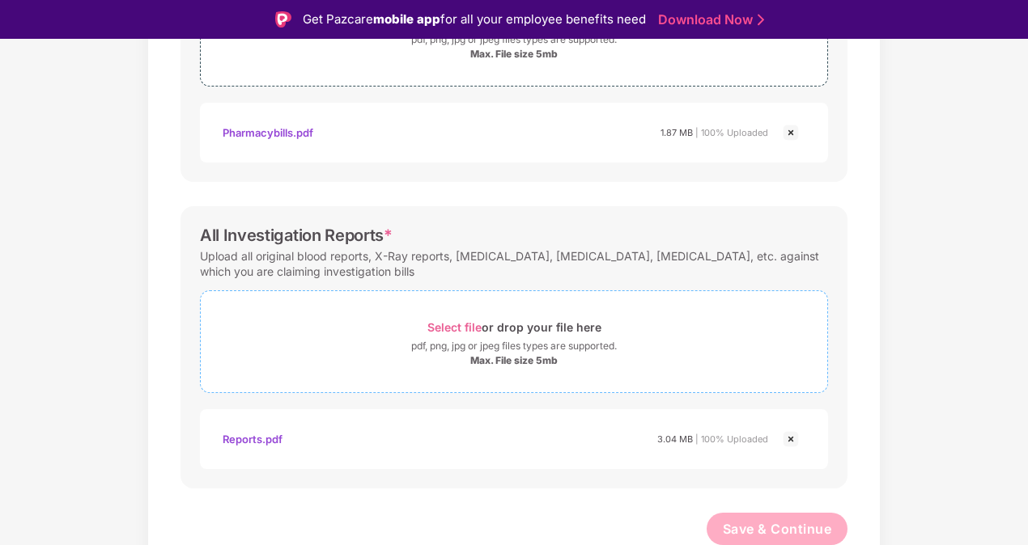
click at [450, 325] on span "Select file" at bounding box center [454, 327] width 54 height 14
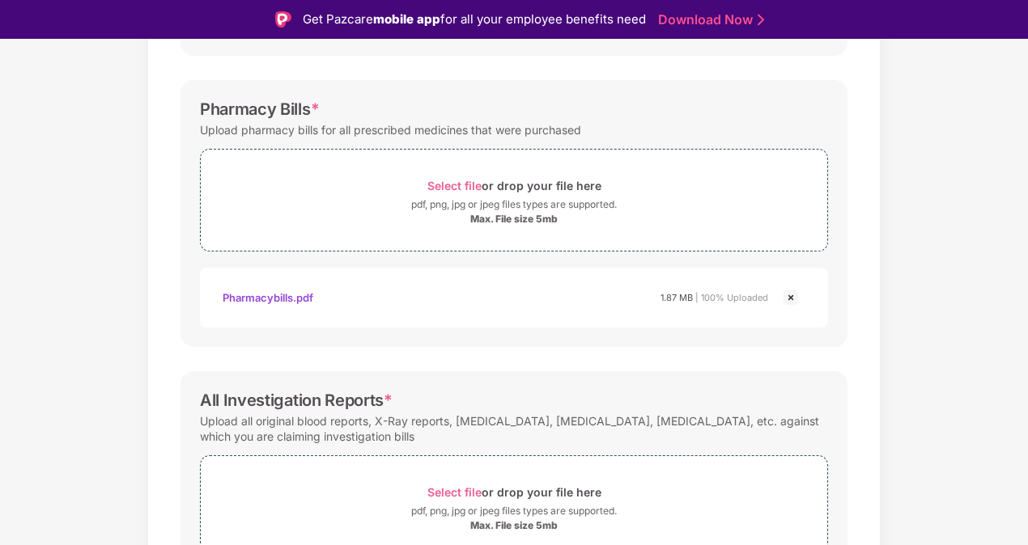
scroll to position [758, 0]
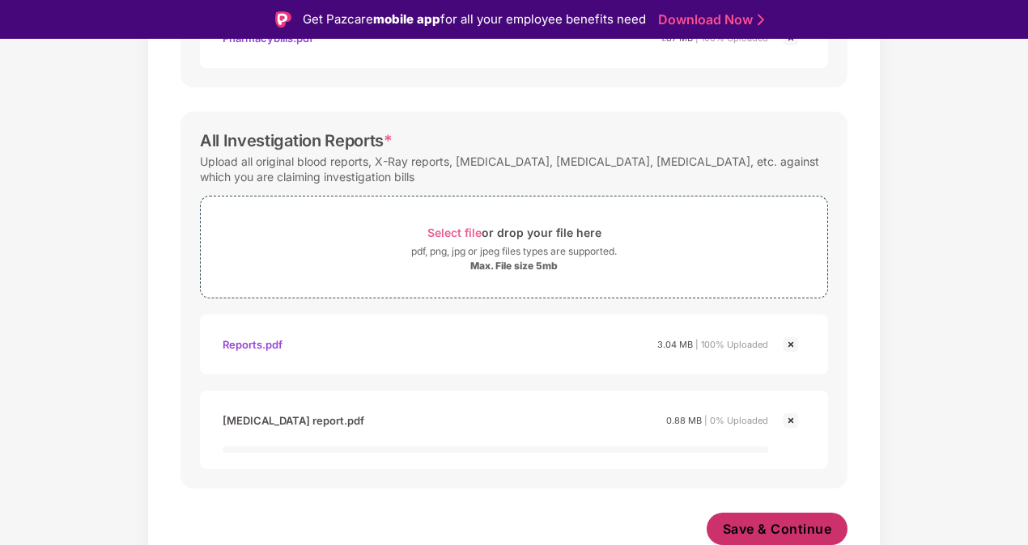
click at [752, 528] on span "Save & Continue" at bounding box center [777, 529] width 109 height 18
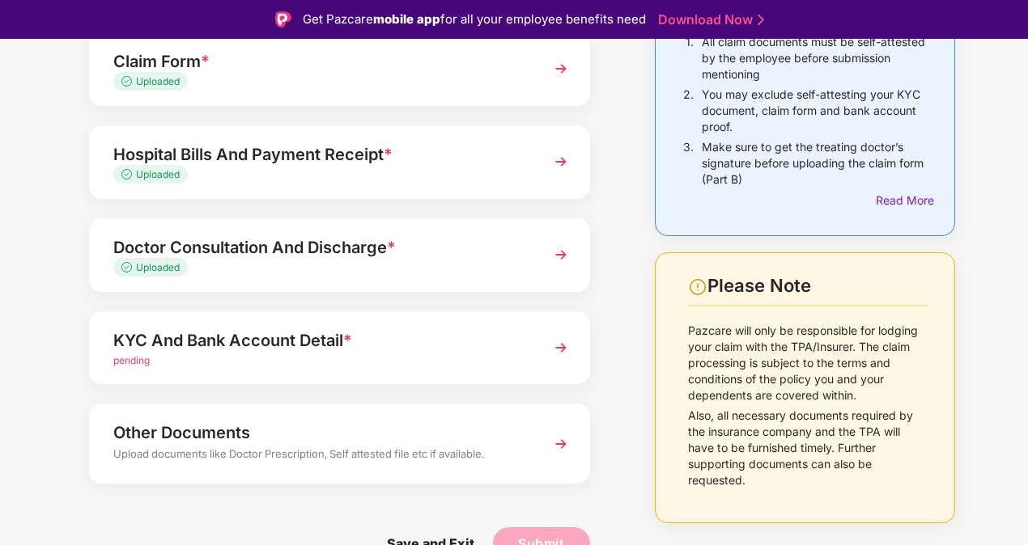
scroll to position [39, 0]
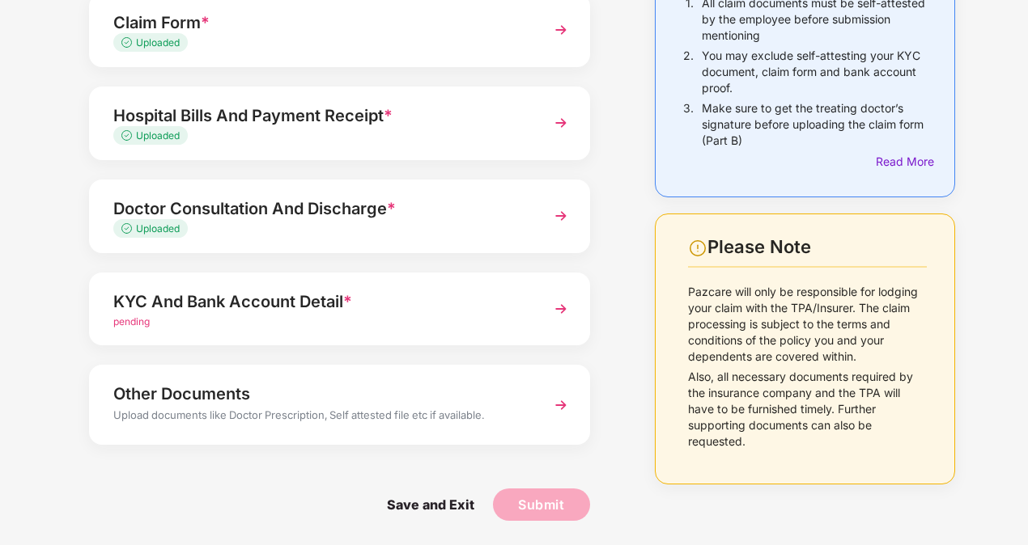
click at [555, 403] on img at bounding box center [560, 405] width 29 height 29
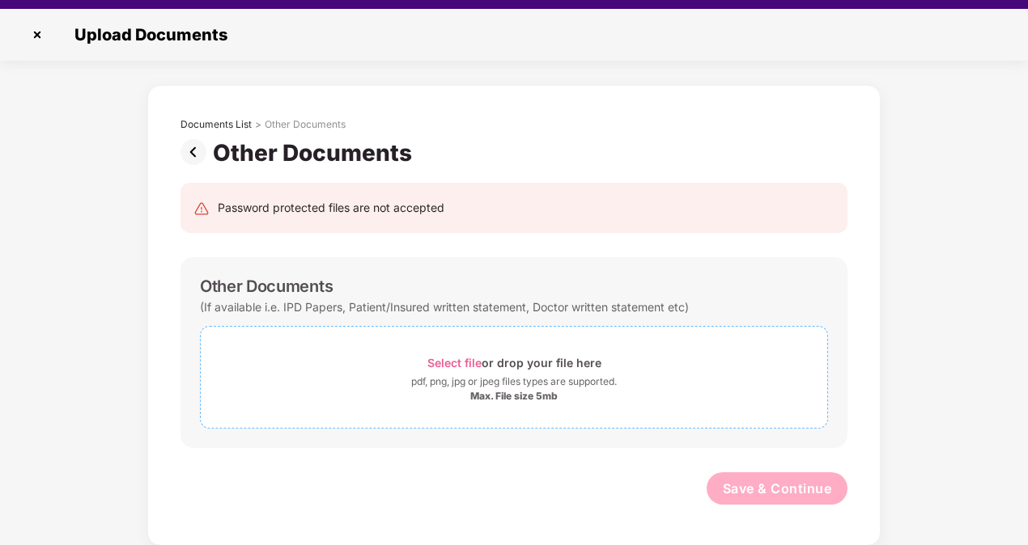
scroll to position [39, 0]
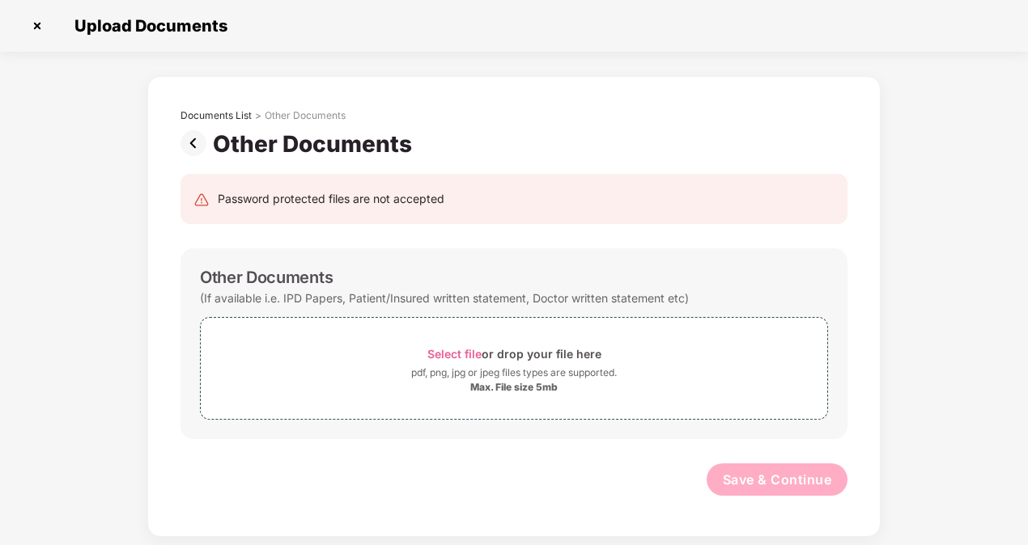
click at [35, 26] on img at bounding box center [37, 26] width 26 height 26
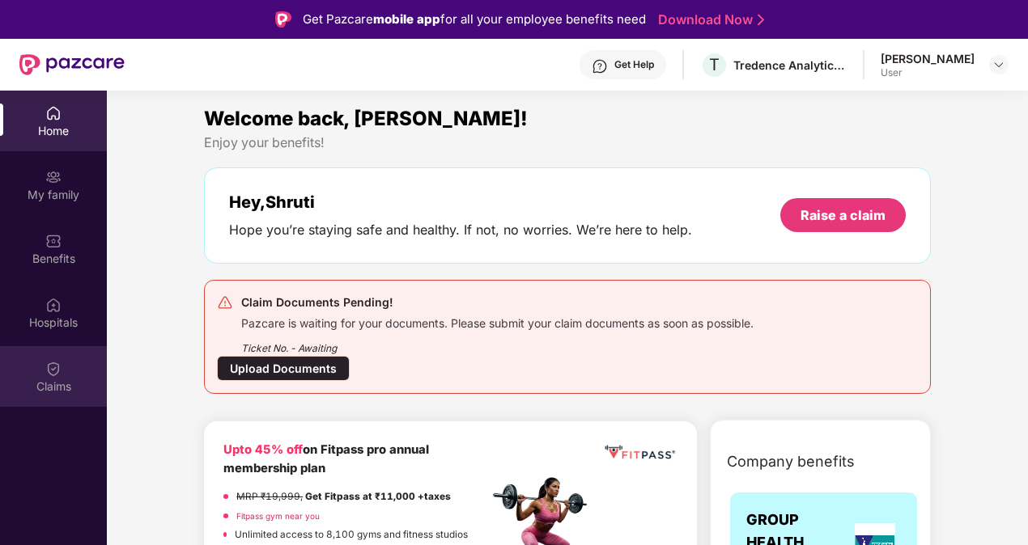
click at [53, 379] on div "Claims" at bounding box center [53, 387] width 107 height 16
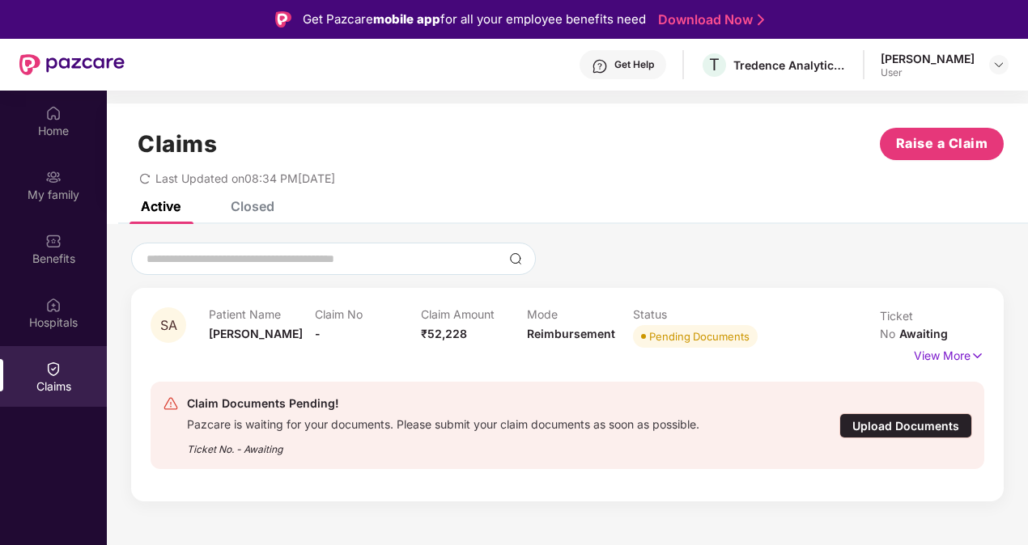
click at [892, 414] on div "Upload Documents" at bounding box center [905, 426] width 133 height 25
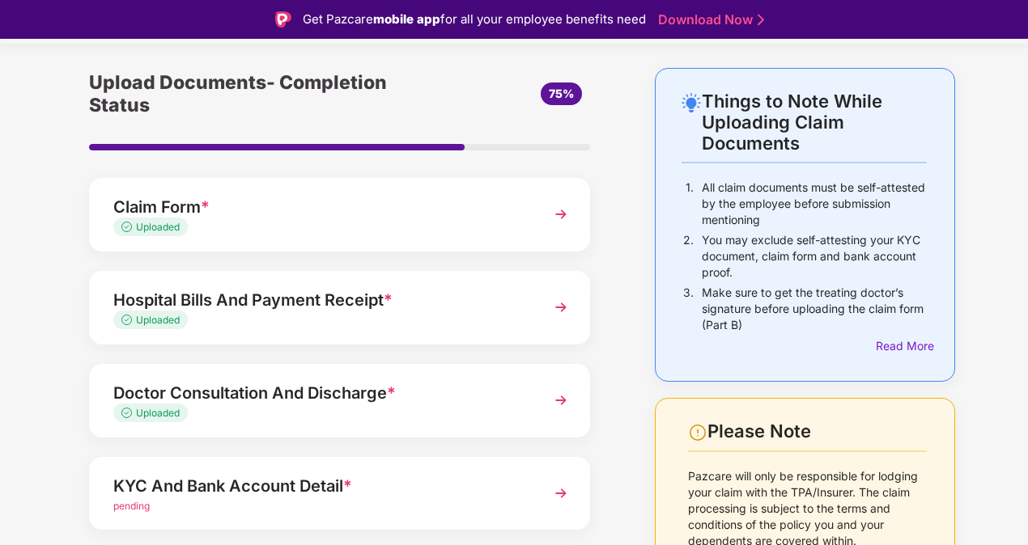
scroll to position [81, 0]
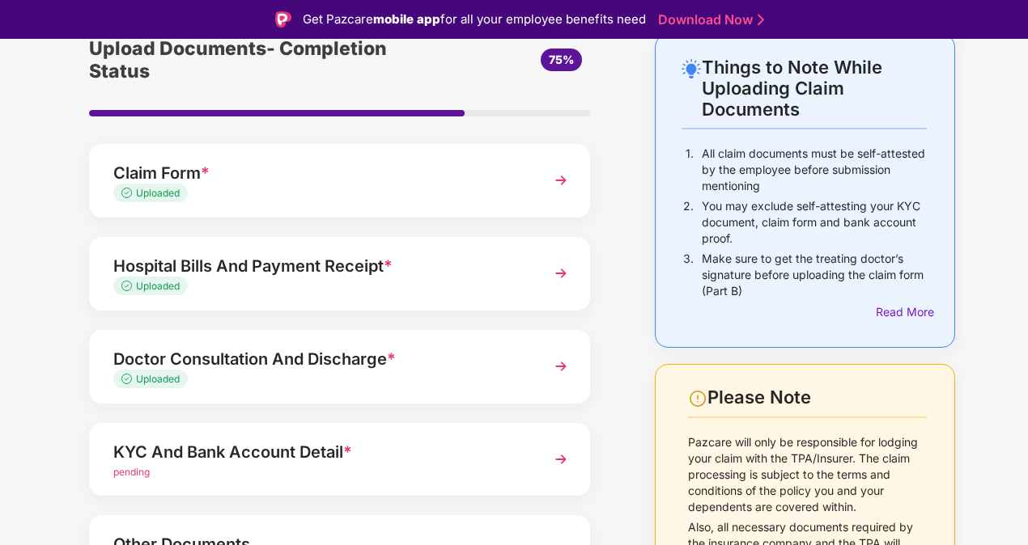
click at [563, 274] on img at bounding box center [560, 273] width 29 height 29
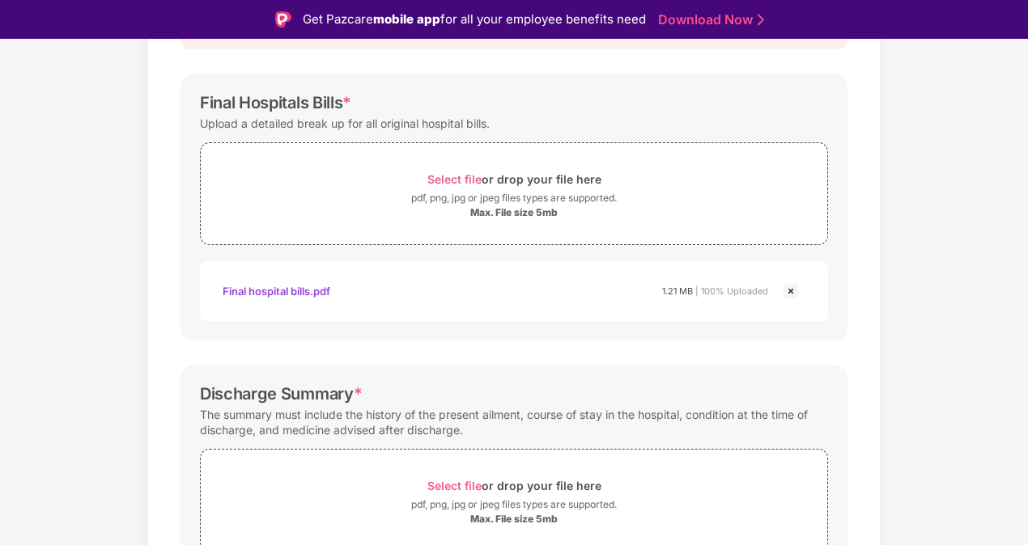
scroll to position [243, 0]
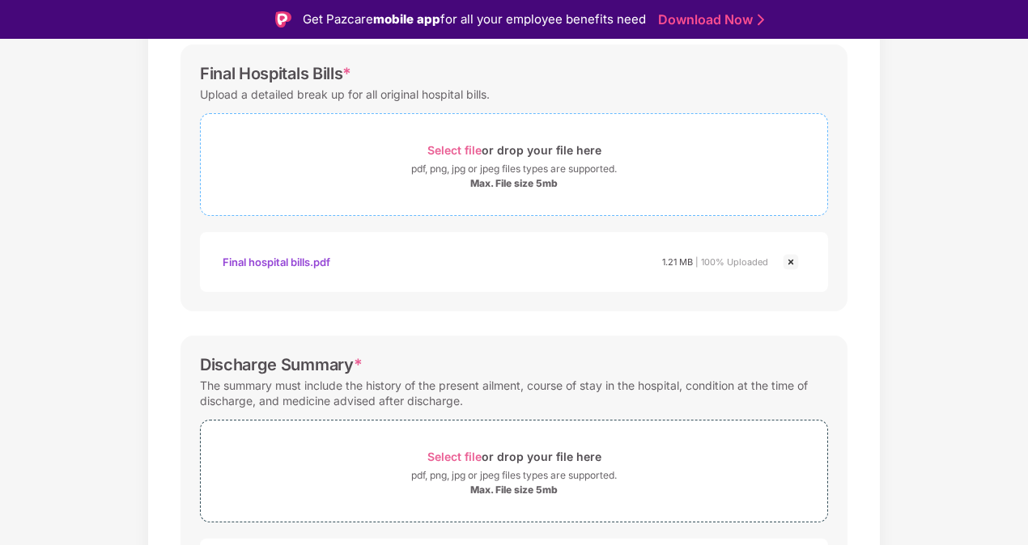
click at [458, 148] on span "Select file" at bounding box center [454, 150] width 54 height 14
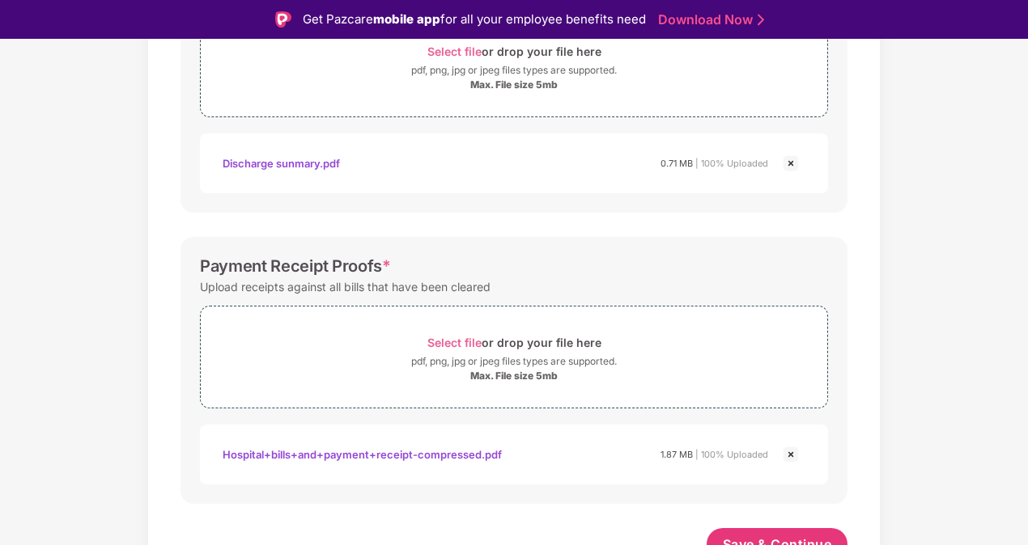
scroll to position [741, 0]
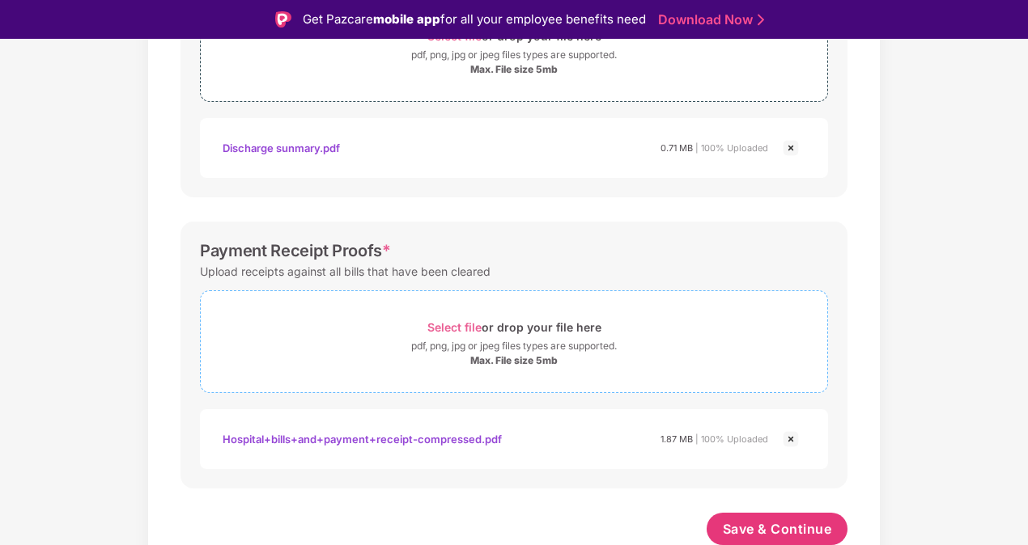
click at [463, 325] on span "Select file" at bounding box center [454, 327] width 54 height 14
drag, startPoint x: 132, startPoint y: 349, endPoint x: 167, endPoint y: 343, distance: 35.3
click at [447, 325] on span "Select file" at bounding box center [454, 327] width 54 height 14
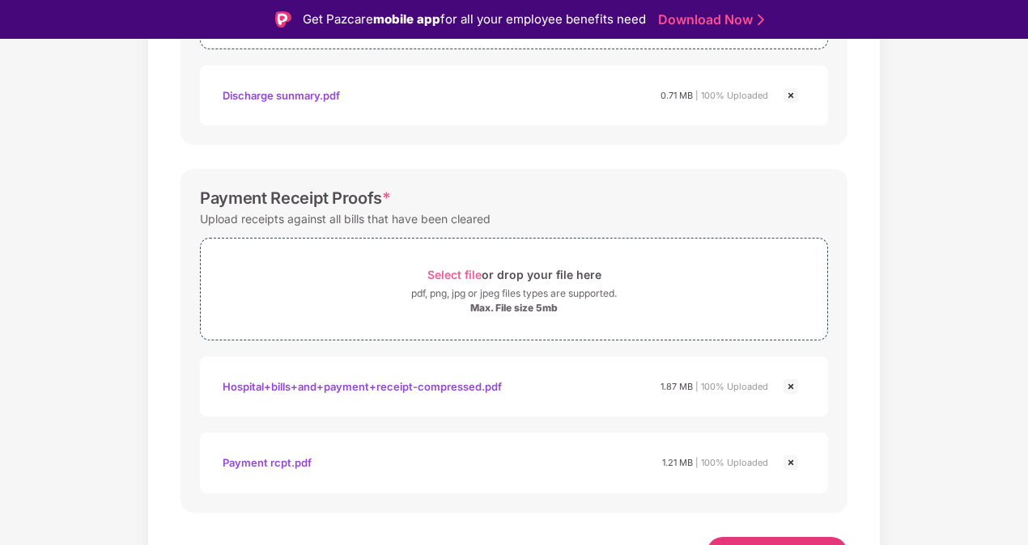
scroll to position [817, 0]
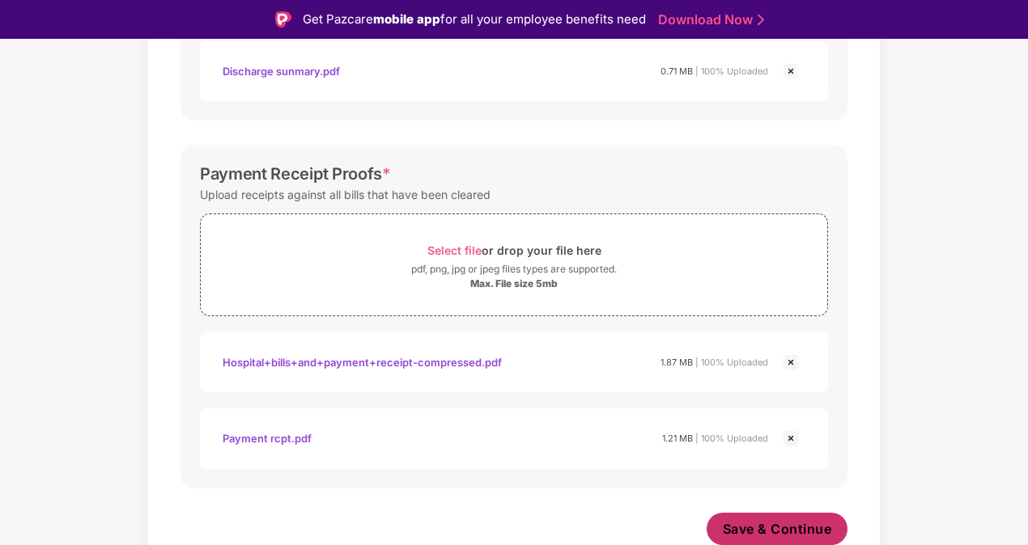
click at [770, 531] on span "Save & Continue" at bounding box center [777, 529] width 109 height 18
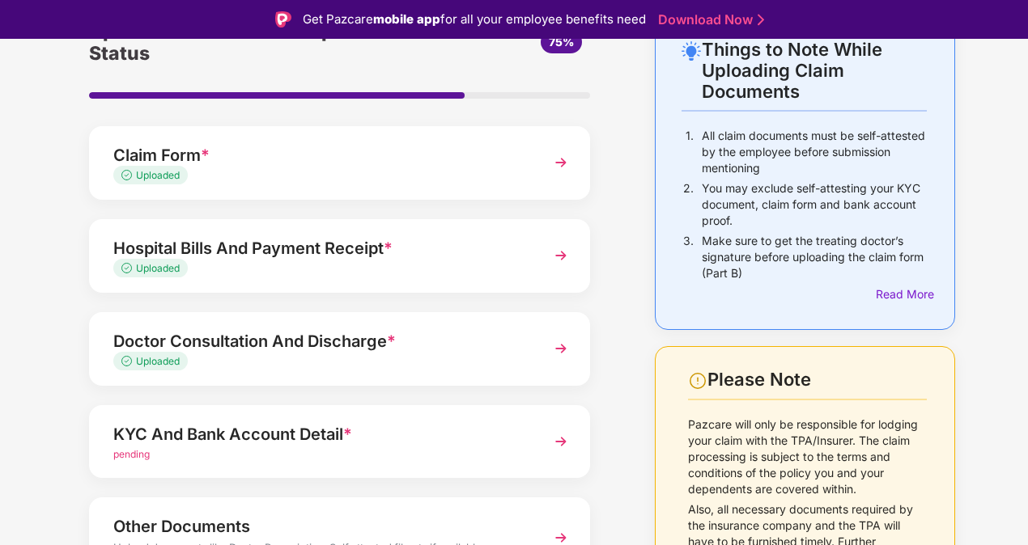
scroll to position [193, 0]
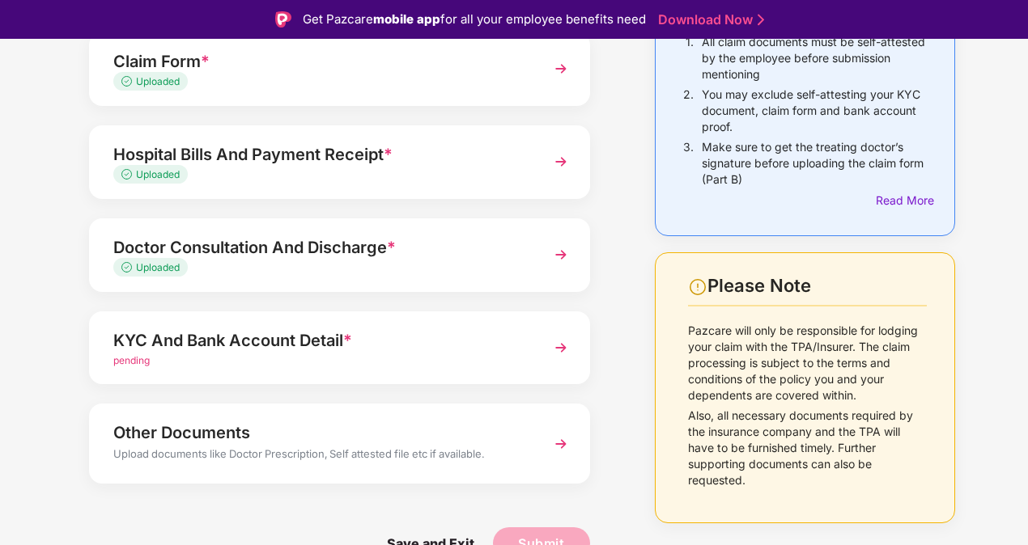
click at [176, 433] on div "Other Documents" at bounding box center [320, 433] width 414 height 26
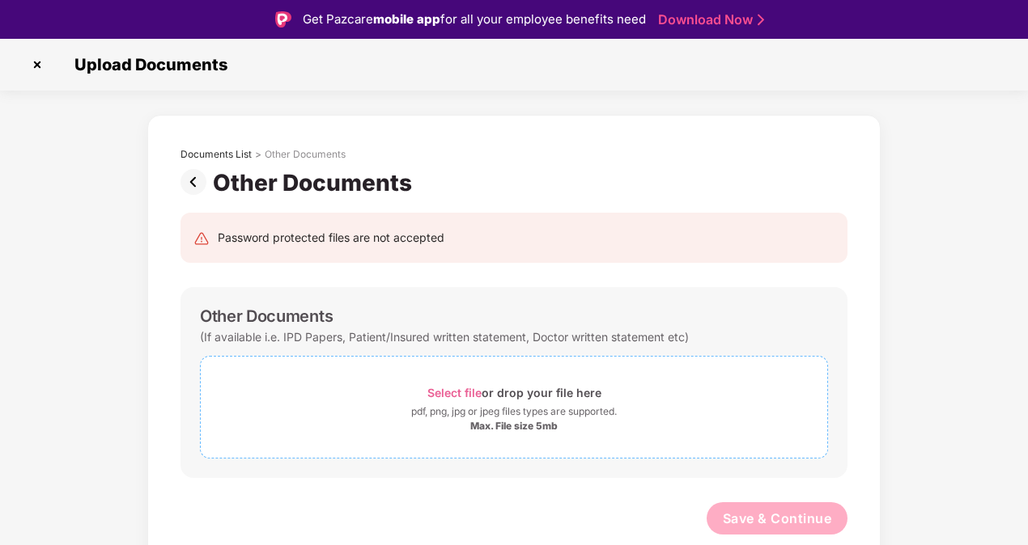
scroll to position [0, 0]
click at [465, 393] on span "Select file" at bounding box center [454, 393] width 54 height 14
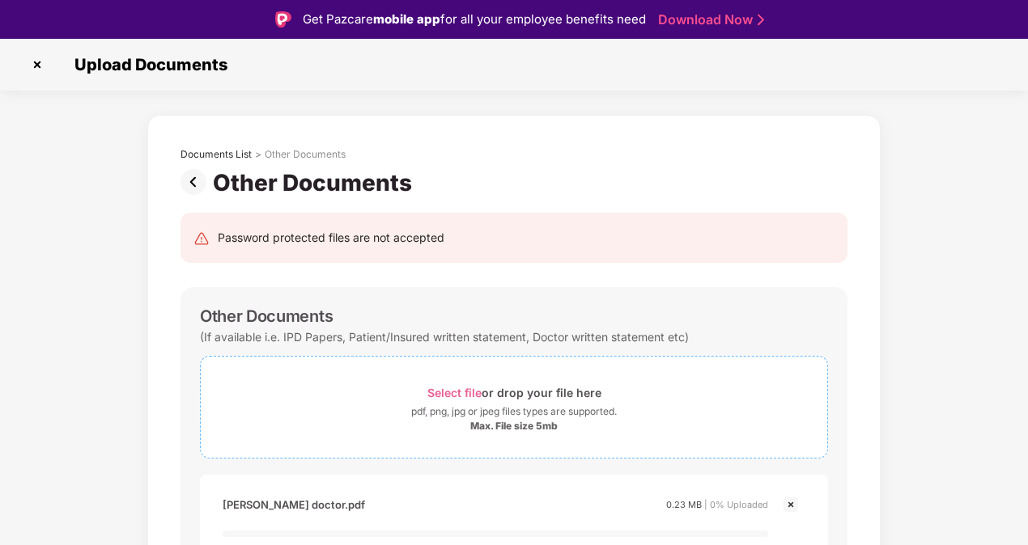
click at [451, 393] on span "Select file" at bounding box center [454, 393] width 54 height 14
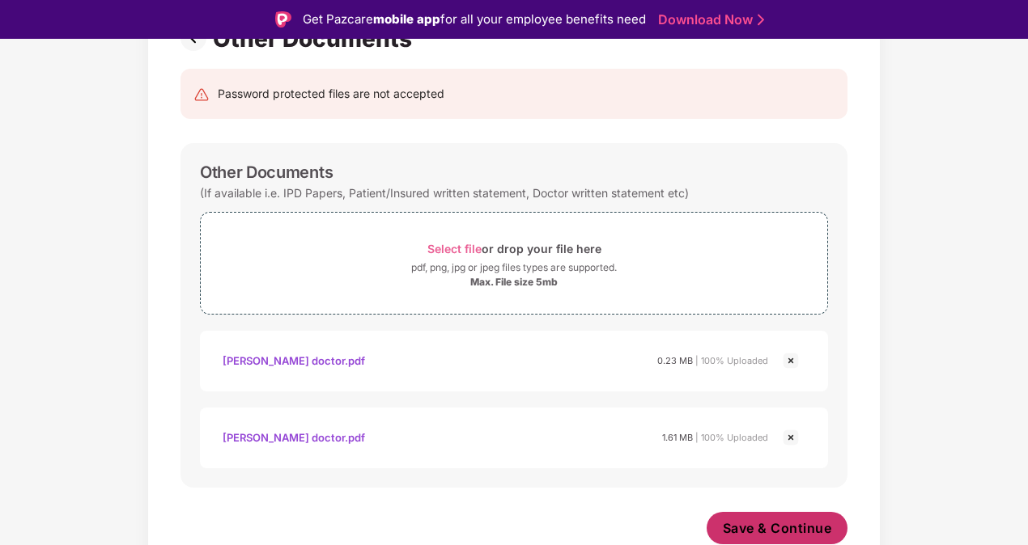
scroll to position [144, 0]
click at [735, 528] on span "Save & Continue" at bounding box center [777, 529] width 109 height 18
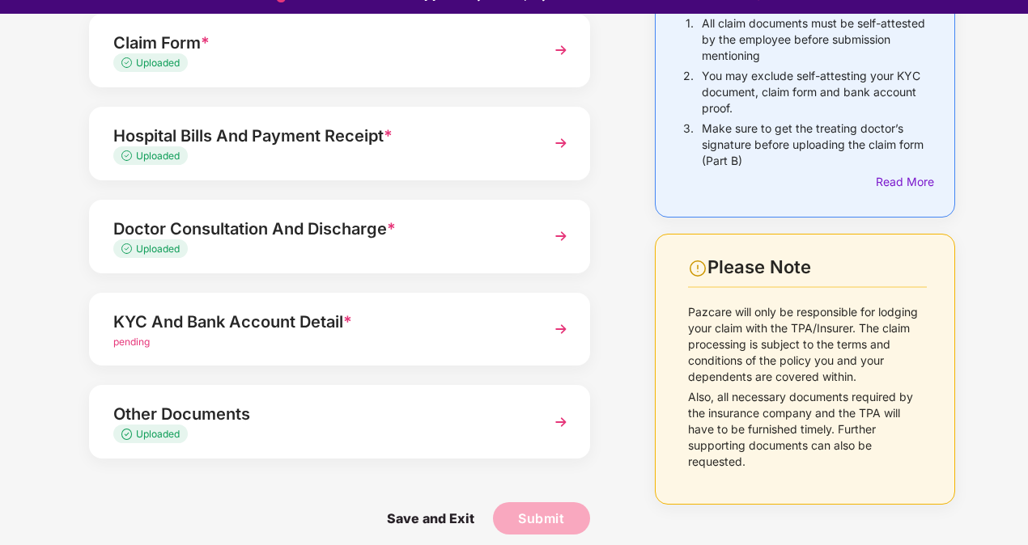
scroll to position [39, 0]
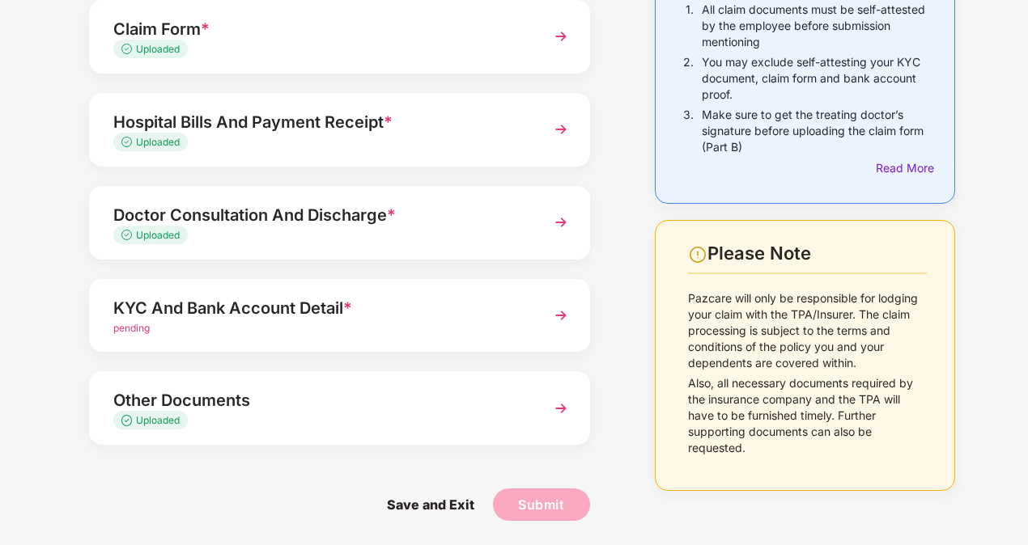
click at [558, 316] on img at bounding box center [560, 315] width 29 height 29
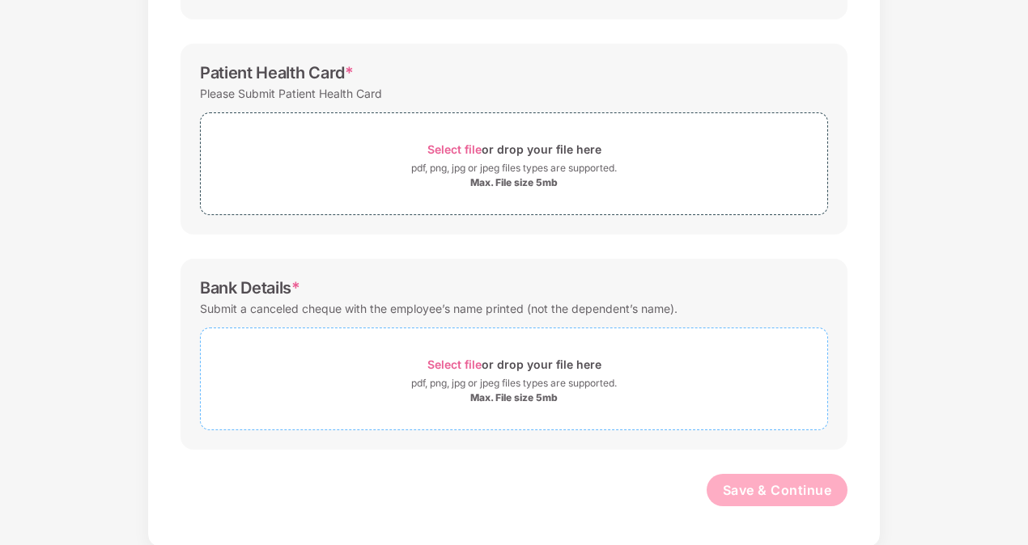
click at [458, 359] on span "Select file" at bounding box center [454, 365] width 54 height 14
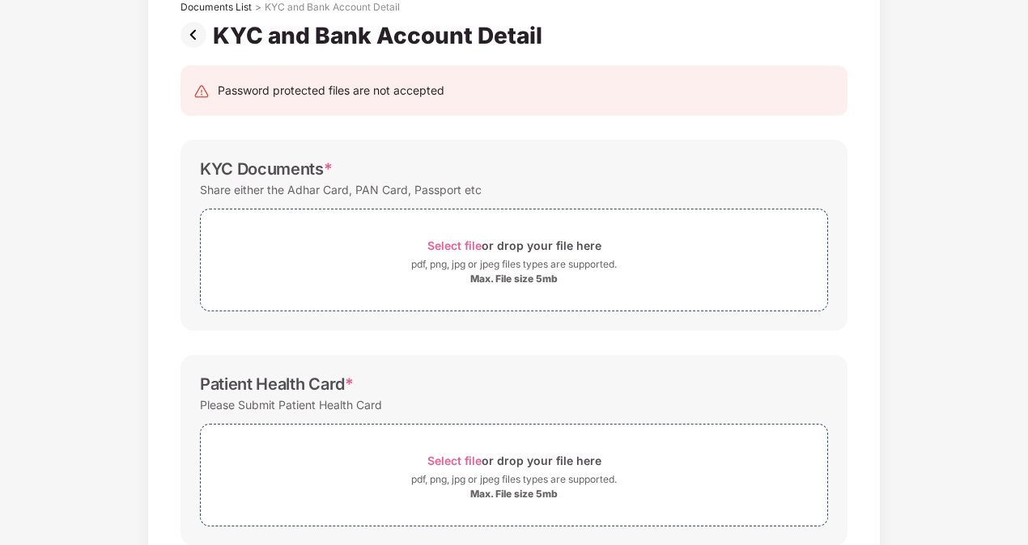
scroll to position [92, 0]
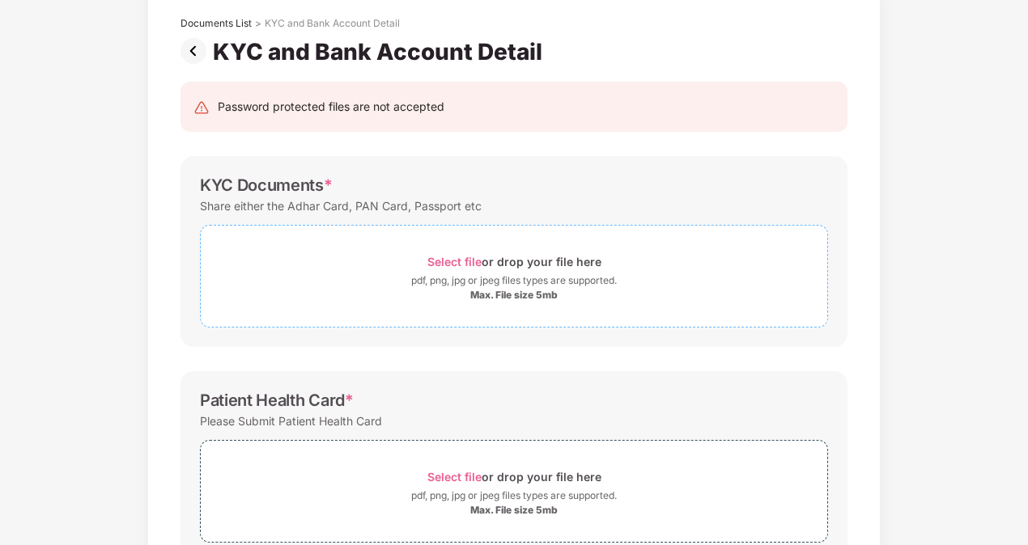
click at [452, 260] on span "Select file" at bounding box center [454, 262] width 54 height 14
click at [950, 257] on div "Documents List > KYC and Bank Account Detail KYC and Bank Account Detail Passwo…" at bounding box center [514, 468] width 1028 height 969
click at [438, 261] on span "Select file" at bounding box center [454, 262] width 54 height 14
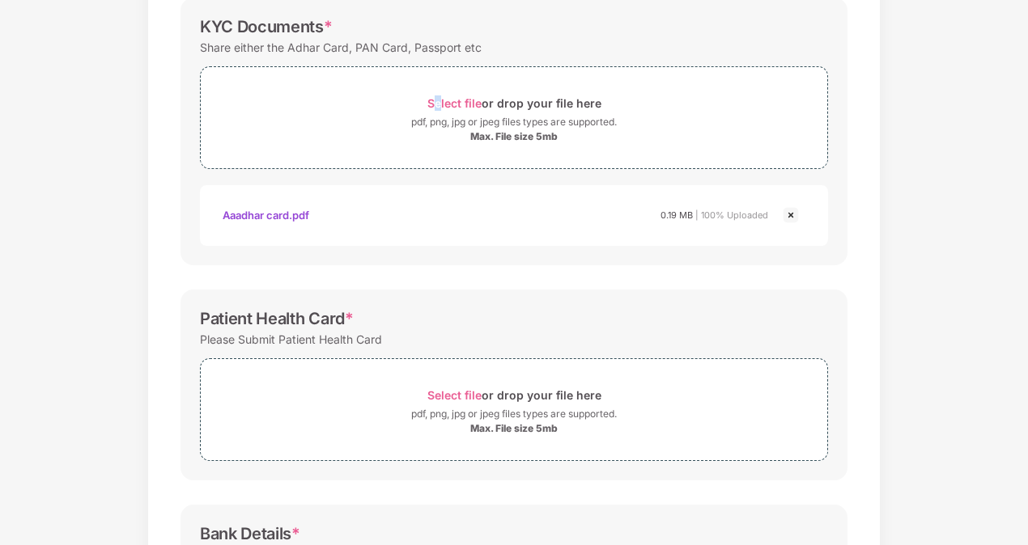
scroll to position [254, 0]
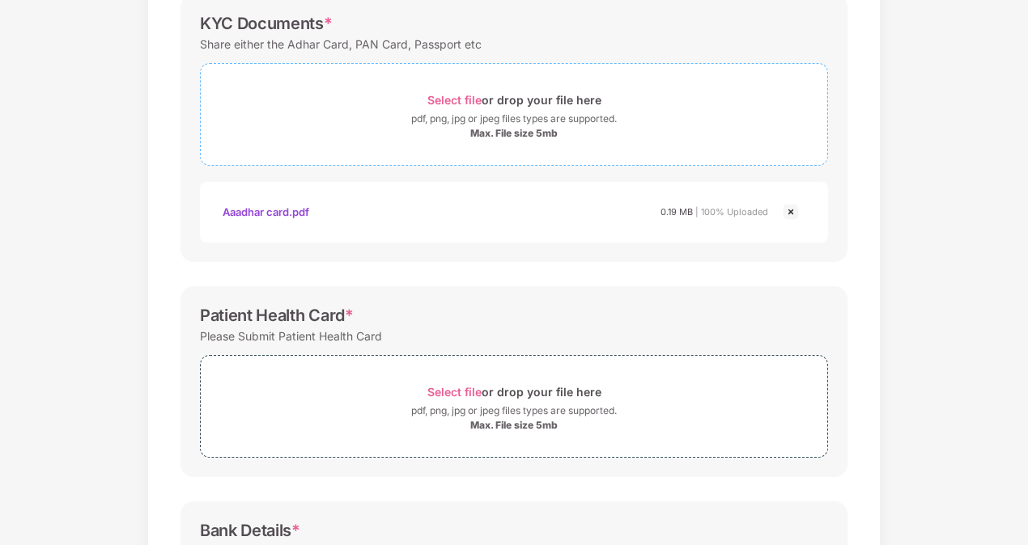
click at [456, 97] on span "Select file" at bounding box center [454, 100] width 54 height 14
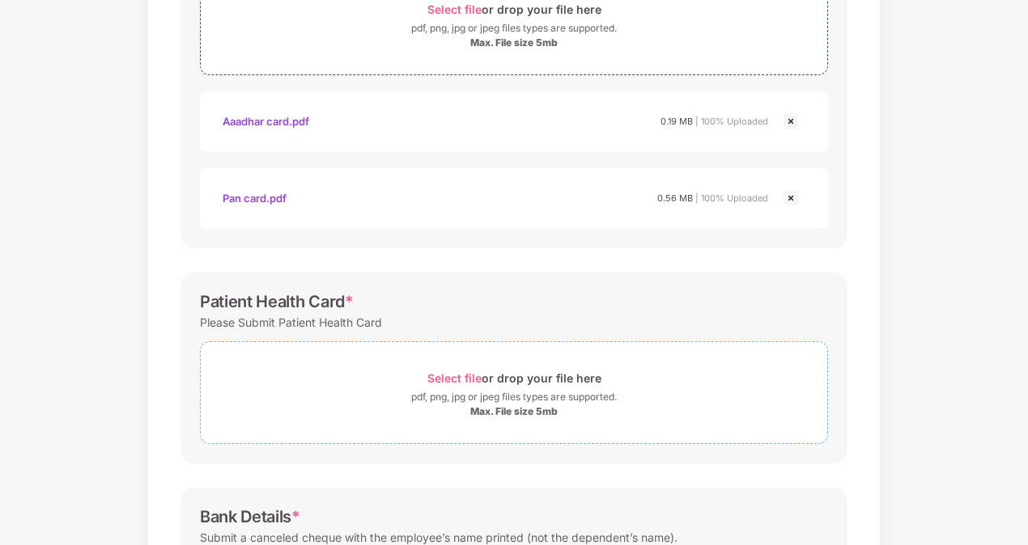
scroll to position [416, 0]
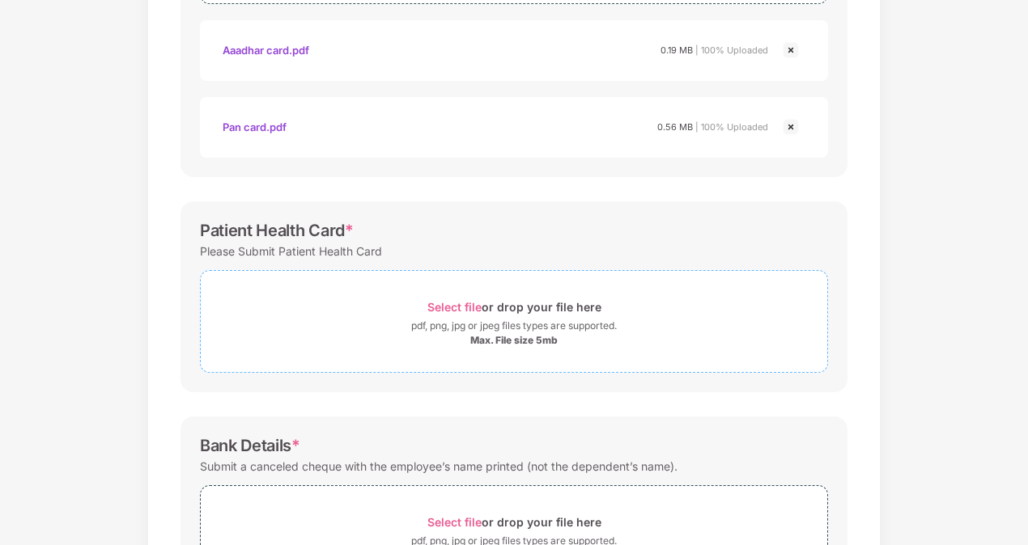
drag, startPoint x: 445, startPoint y: 300, endPoint x: 482, endPoint y: 300, distance: 37.2
click at [446, 300] on span "Select file" at bounding box center [454, 307] width 54 height 14
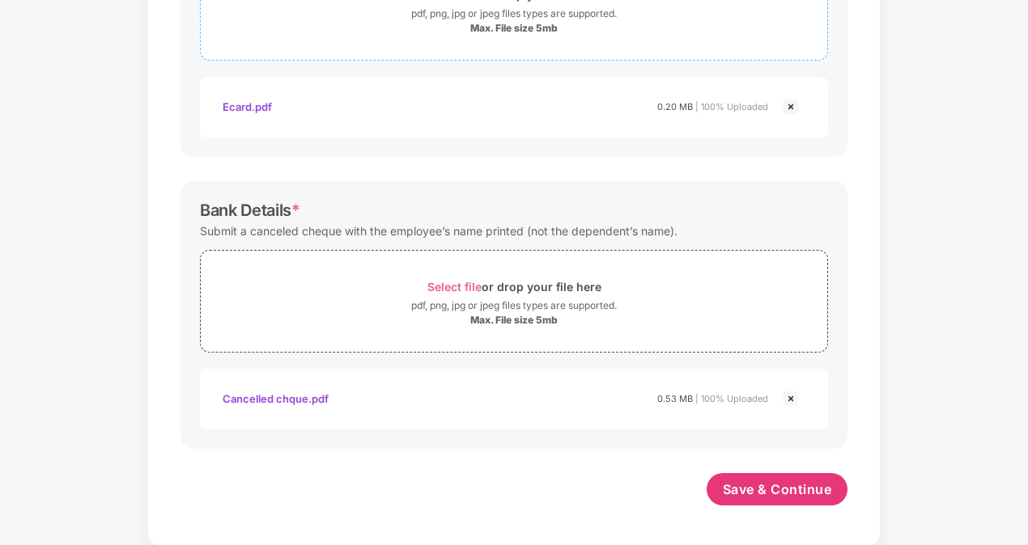
scroll to position [728, 0]
click at [743, 492] on span "Save & Continue" at bounding box center [777, 491] width 109 height 18
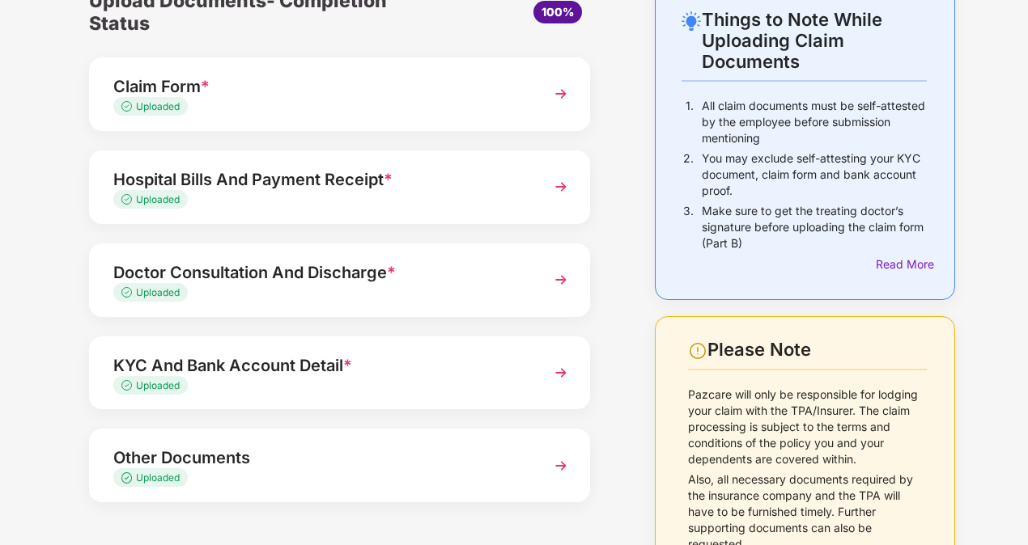
scroll to position [147, 0]
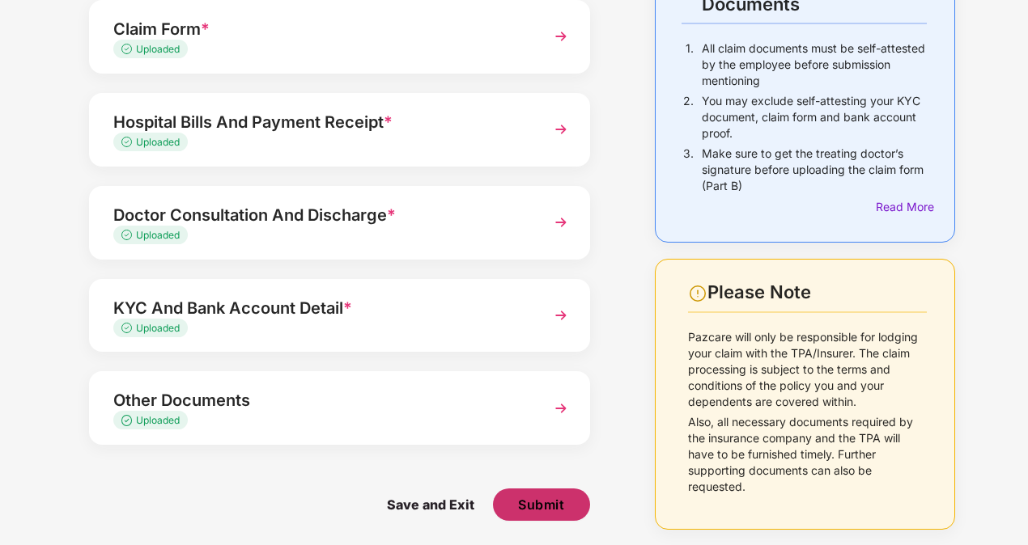
click at [523, 508] on span "Submit" at bounding box center [541, 505] width 46 height 18
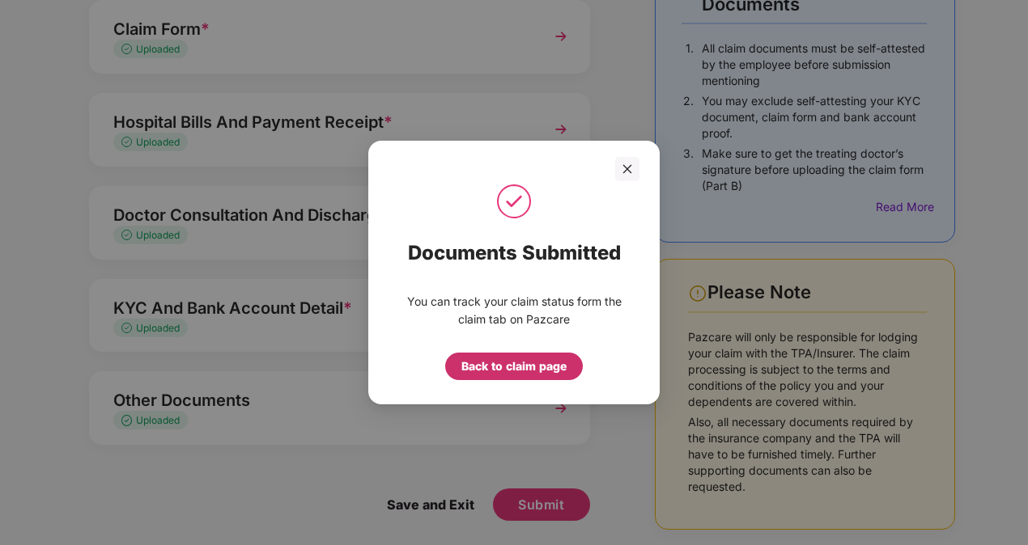
click at [477, 367] on div "Back to claim page" at bounding box center [513, 367] width 105 height 18
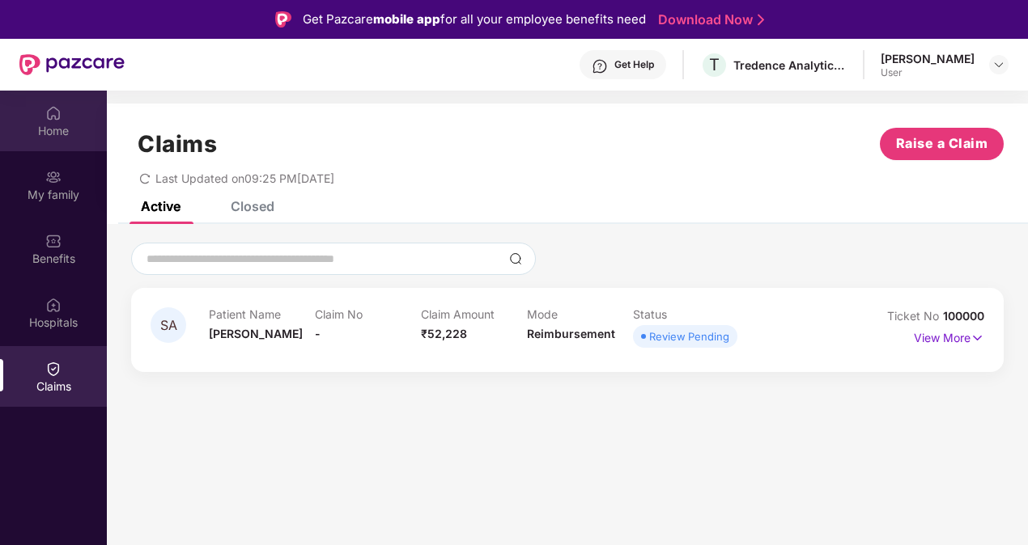
click at [54, 117] on img at bounding box center [53, 113] width 16 height 16
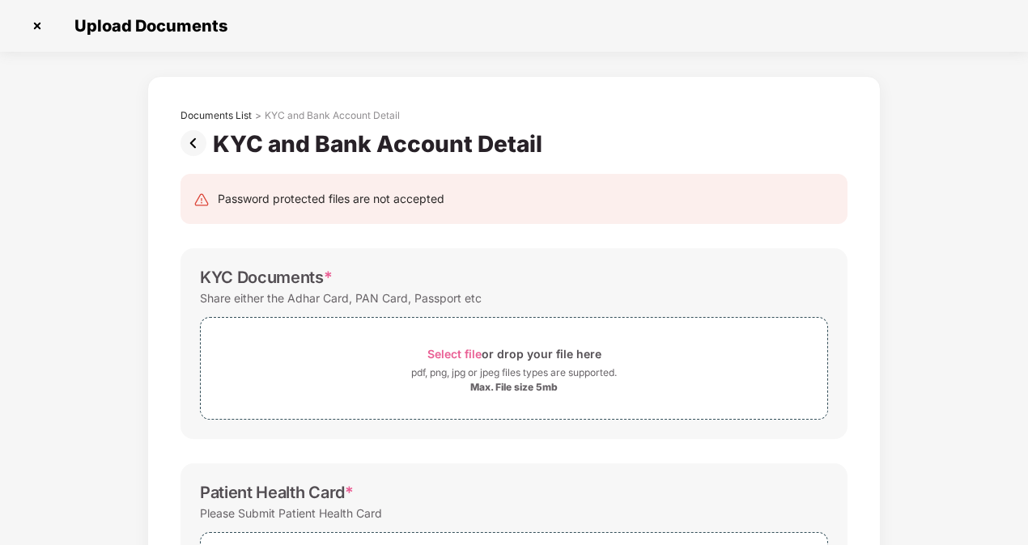
scroll to position [39, 0]
click at [36, 23] on img at bounding box center [37, 26] width 26 height 26
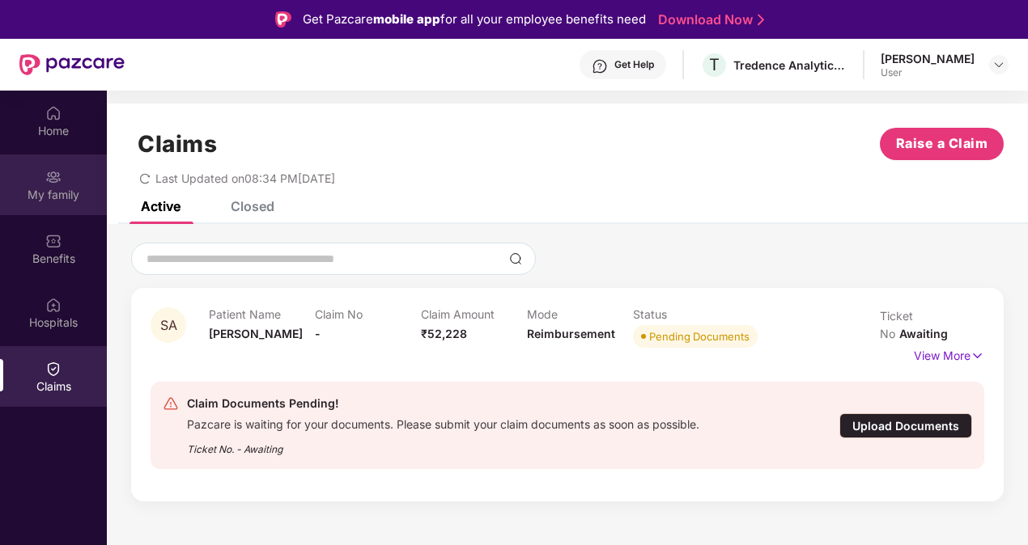
click at [51, 191] on div "My family" at bounding box center [53, 195] width 107 height 16
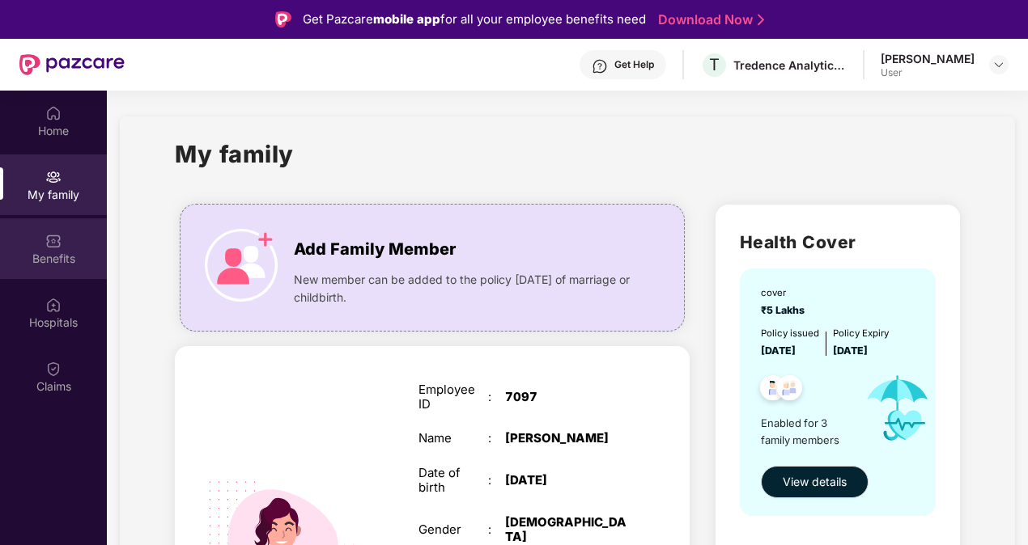
click at [57, 246] on img at bounding box center [53, 241] width 16 height 16
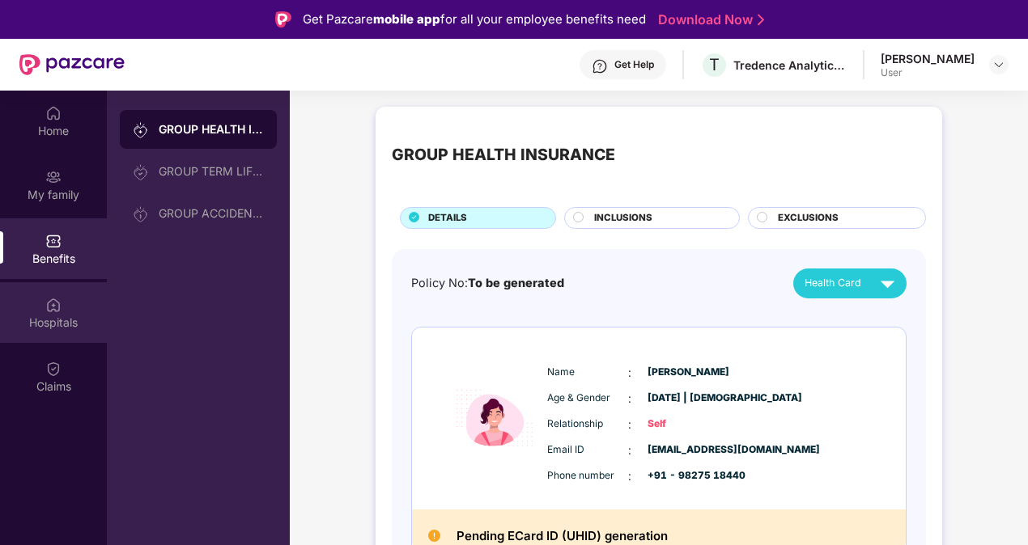
click at [51, 312] on img at bounding box center [53, 305] width 16 height 16
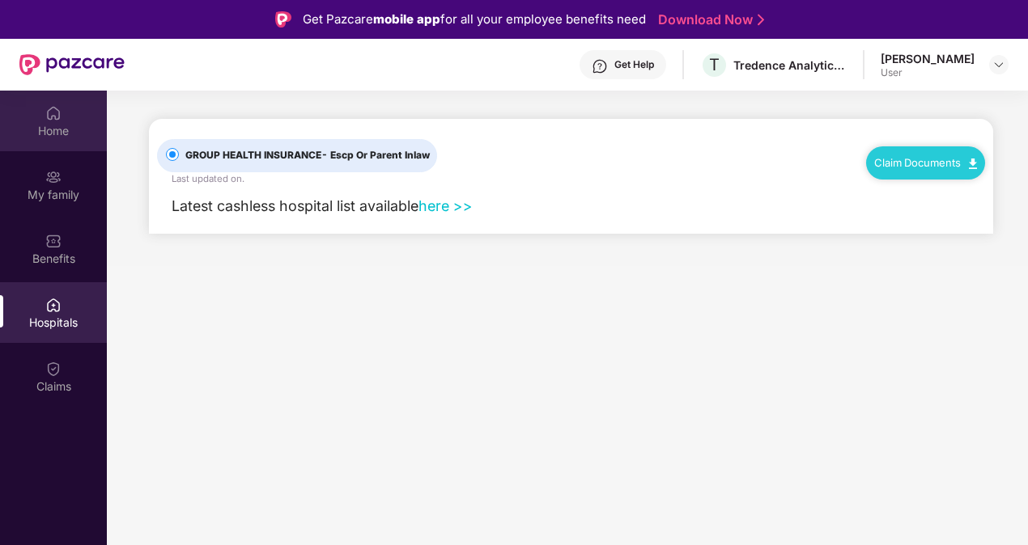
click at [57, 121] on div "Home" at bounding box center [53, 121] width 107 height 61
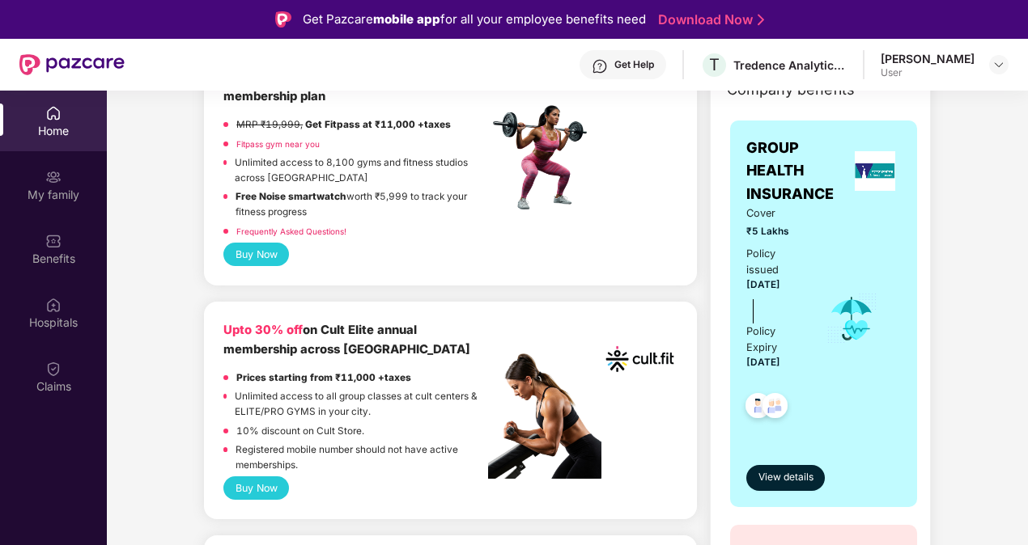
scroll to position [405, 0]
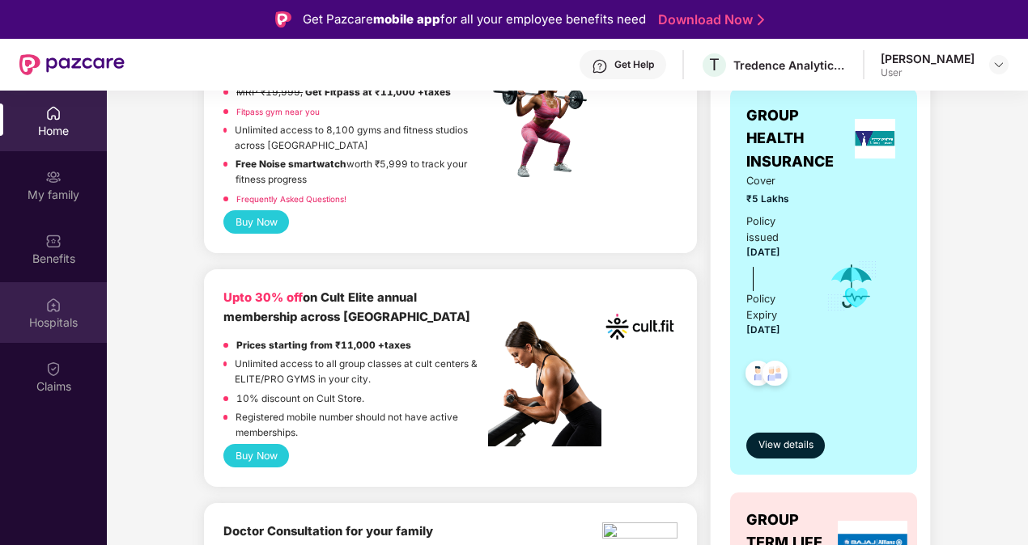
click at [58, 311] on img at bounding box center [53, 305] width 16 height 16
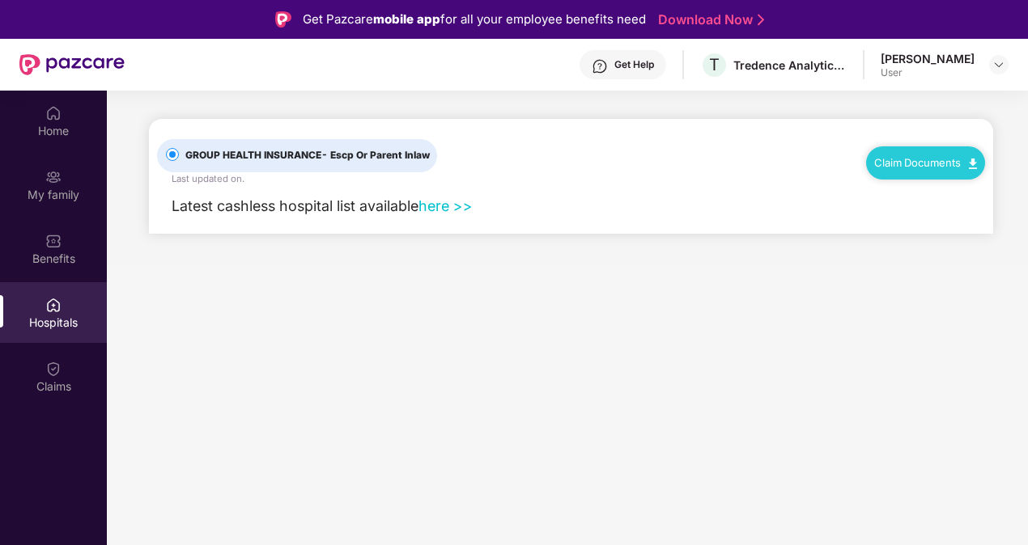
scroll to position [0, 0]
click at [62, 367] on div "Claims" at bounding box center [53, 376] width 107 height 61
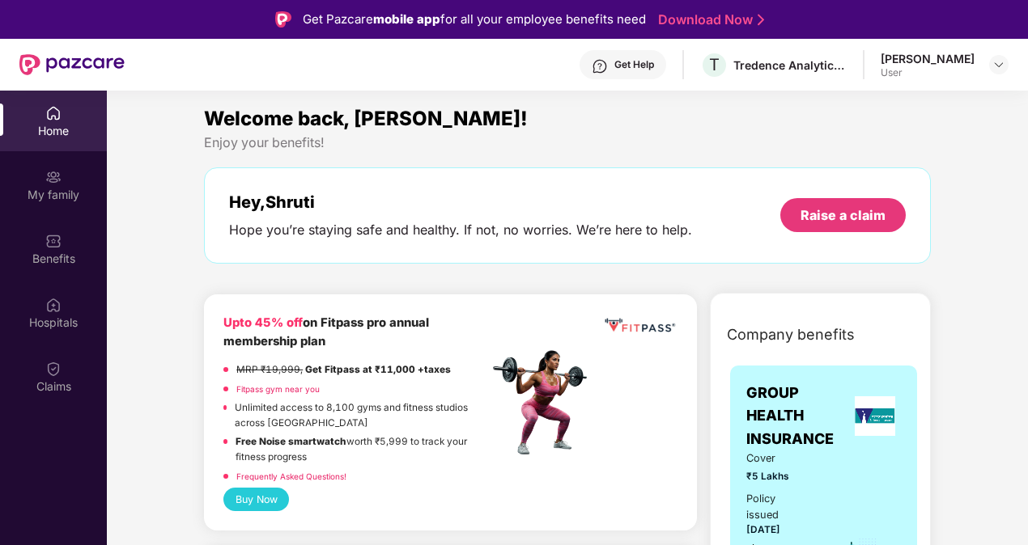
click at [51, 366] on img at bounding box center [53, 369] width 16 height 16
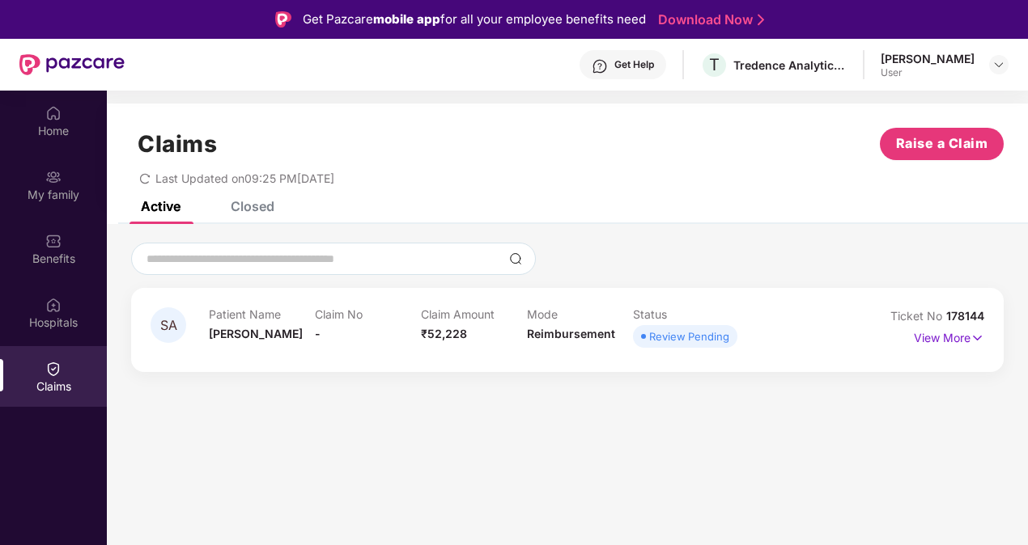
click at [261, 207] on div "Closed" at bounding box center [253, 206] width 44 height 16
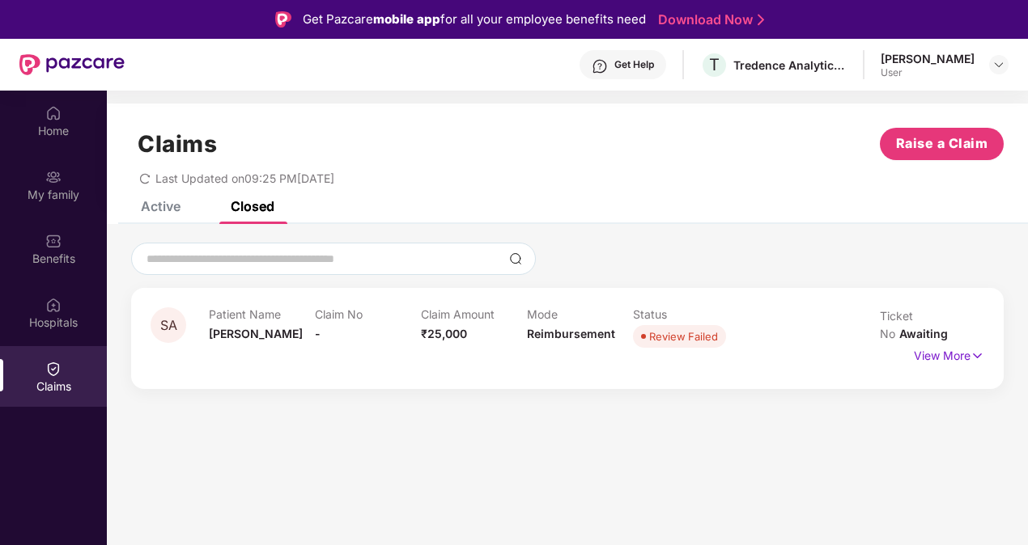
click at [164, 206] on div "Active" at bounding box center [161, 206] width 40 height 16
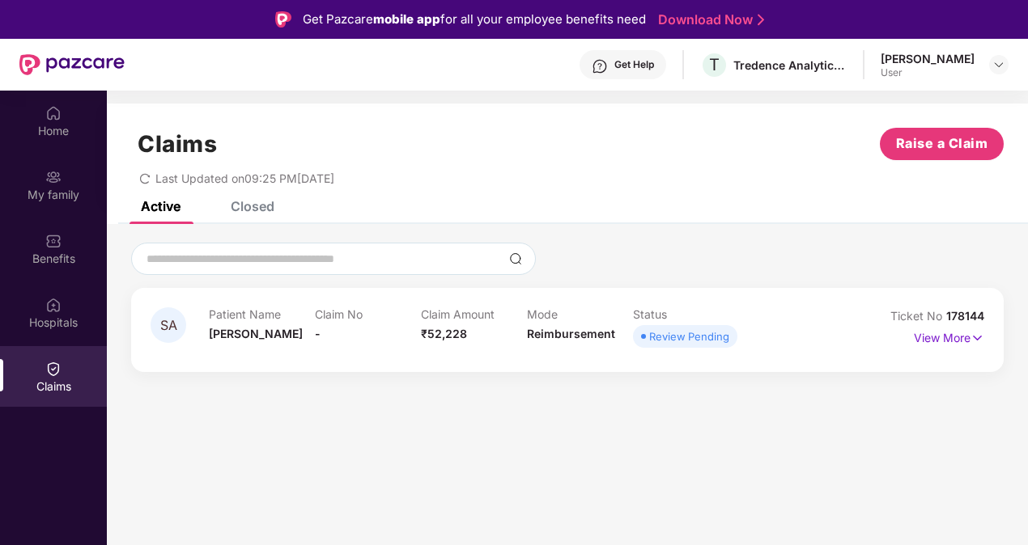
click at [248, 205] on div "Closed" at bounding box center [253, 206] width 44 height 16
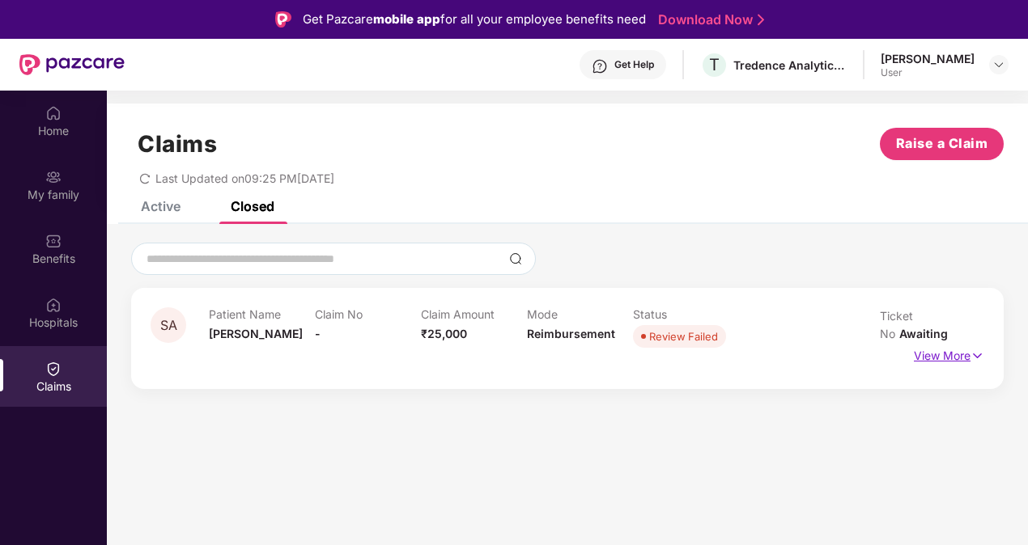
click at [950, 343] on p "View More" at bounding box center [949, 354] width 70 height 22
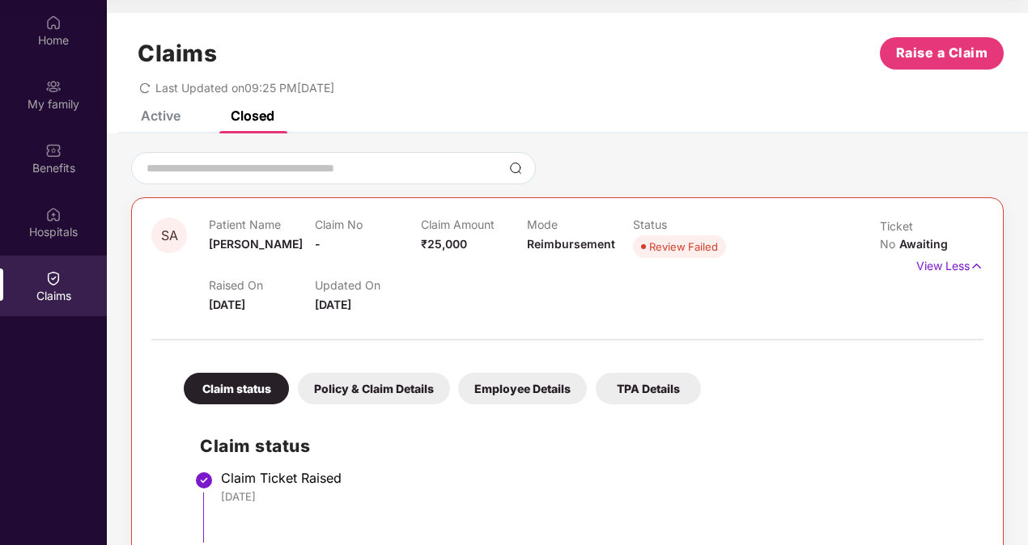
click at [166, 118] on div "Active" at bounding box center [161, 116] width 40 height 16
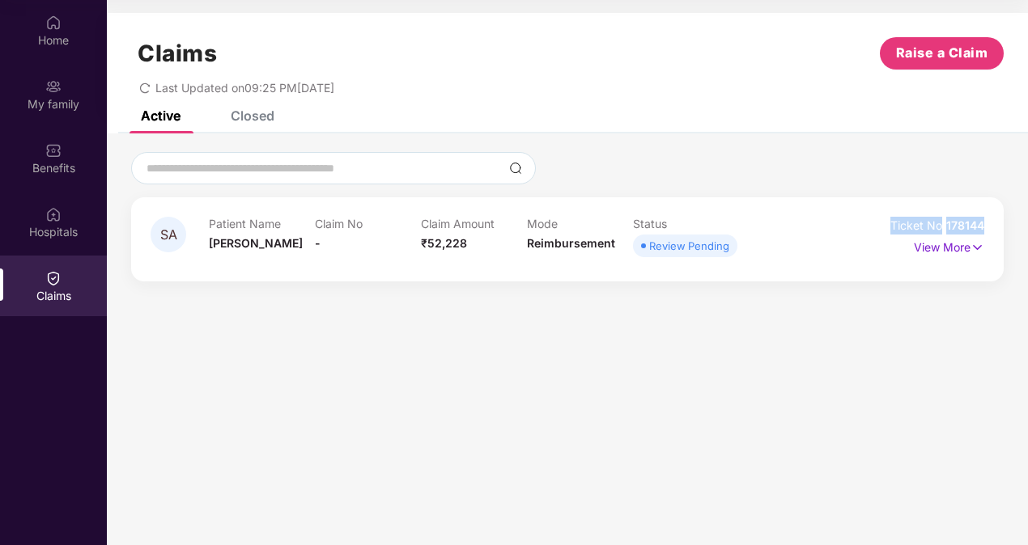
drag, startPoint x: 986, startPoint y: 227, endPoint x: 893, endPoint y: 229, distance: 92.3
click at [893, 229] on div "SA Patient Name Seema Agrawal Claim No - Claim Amount ₹52,228 Mode Reimbursemen…" at bounding box center [567, 239] width 872 height 84
copy div "Ticket No 178144"
